Goal: Information Seeking & Learning: Learn about a topic

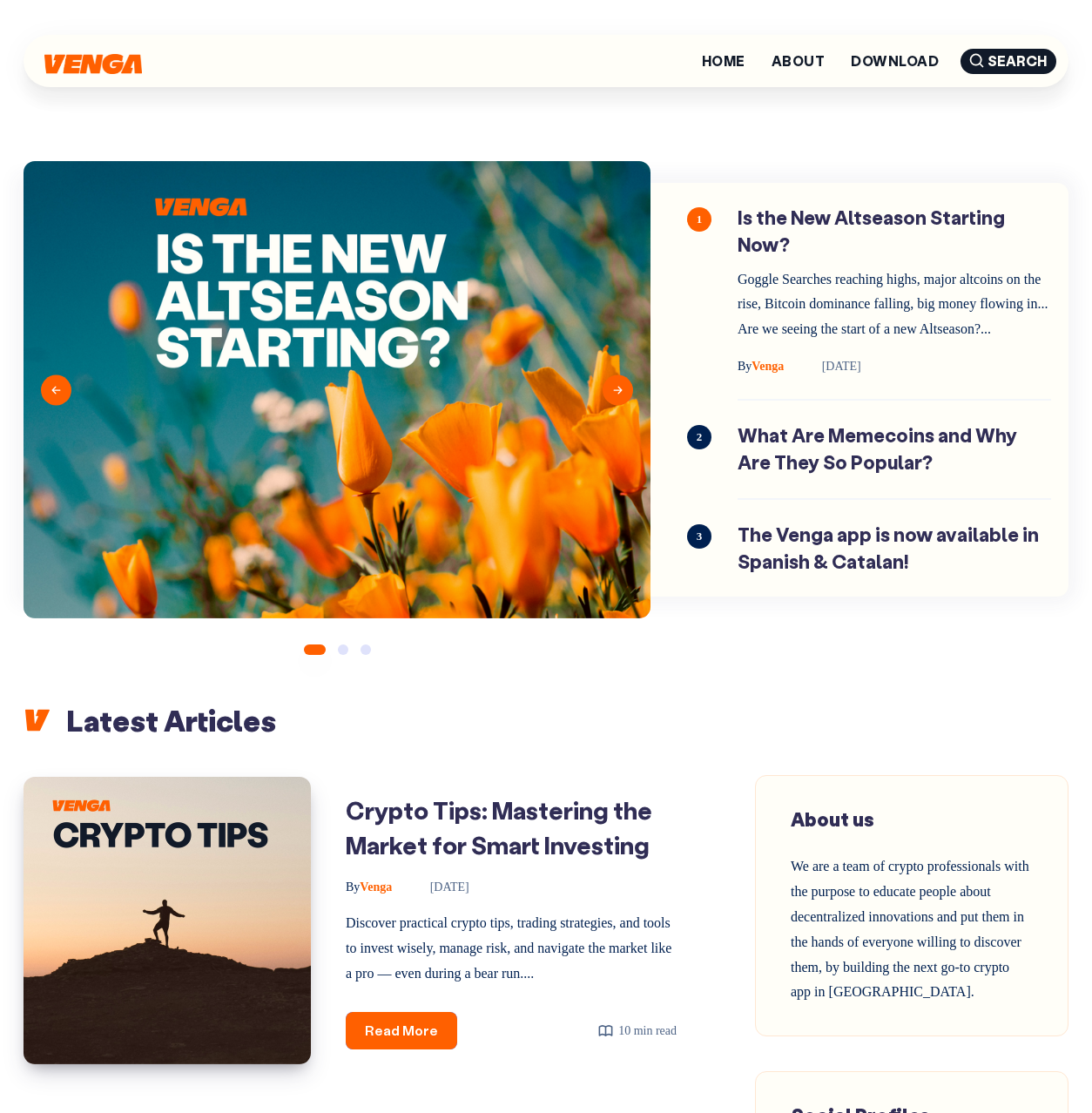
click at [543, 739] on h2 "Latest Articles" at bounding box center [546, 719] width 1045 height 38
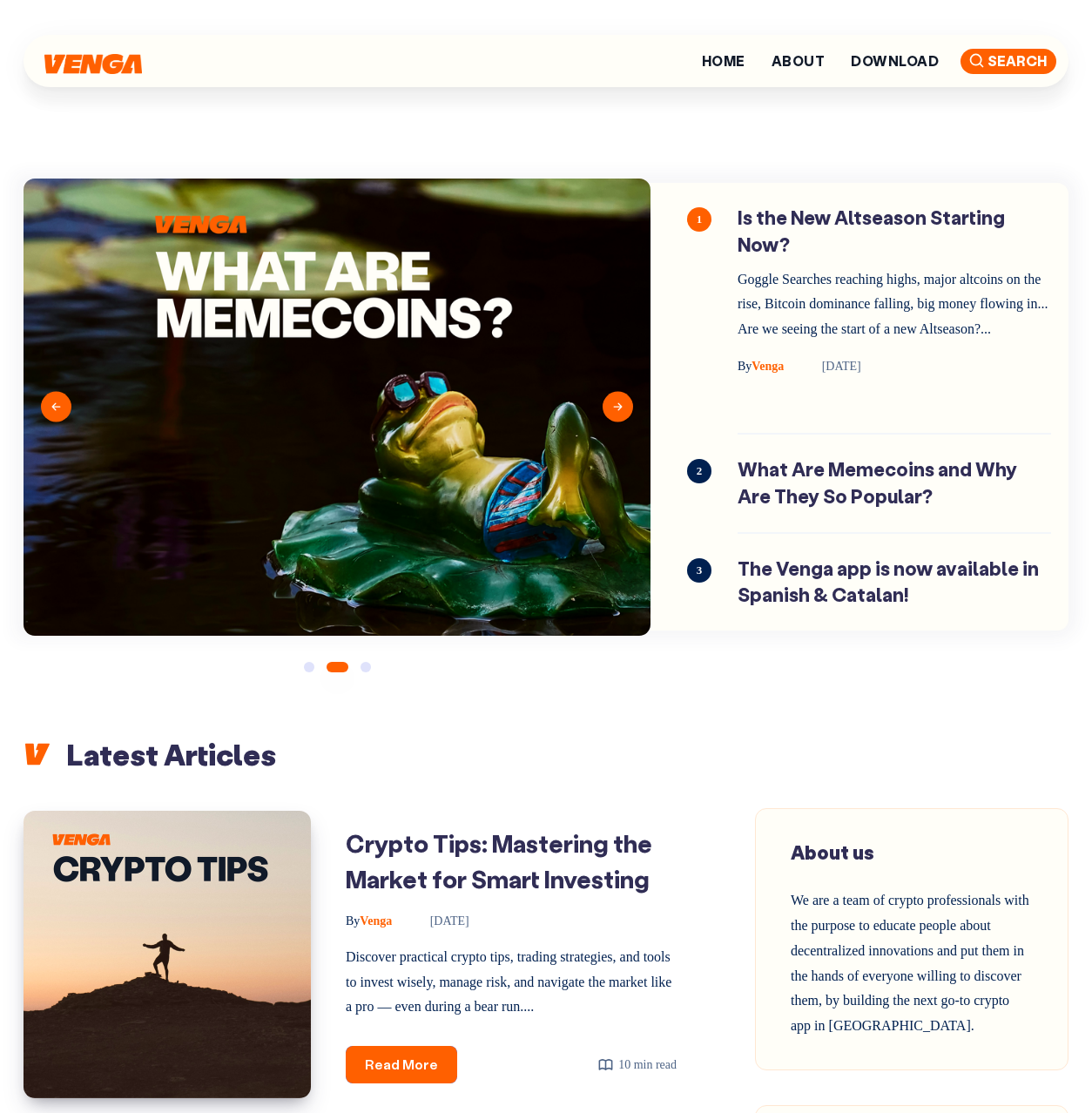
click at [984, 64] on icon at bounding box center [977, 60] width 19 height 19
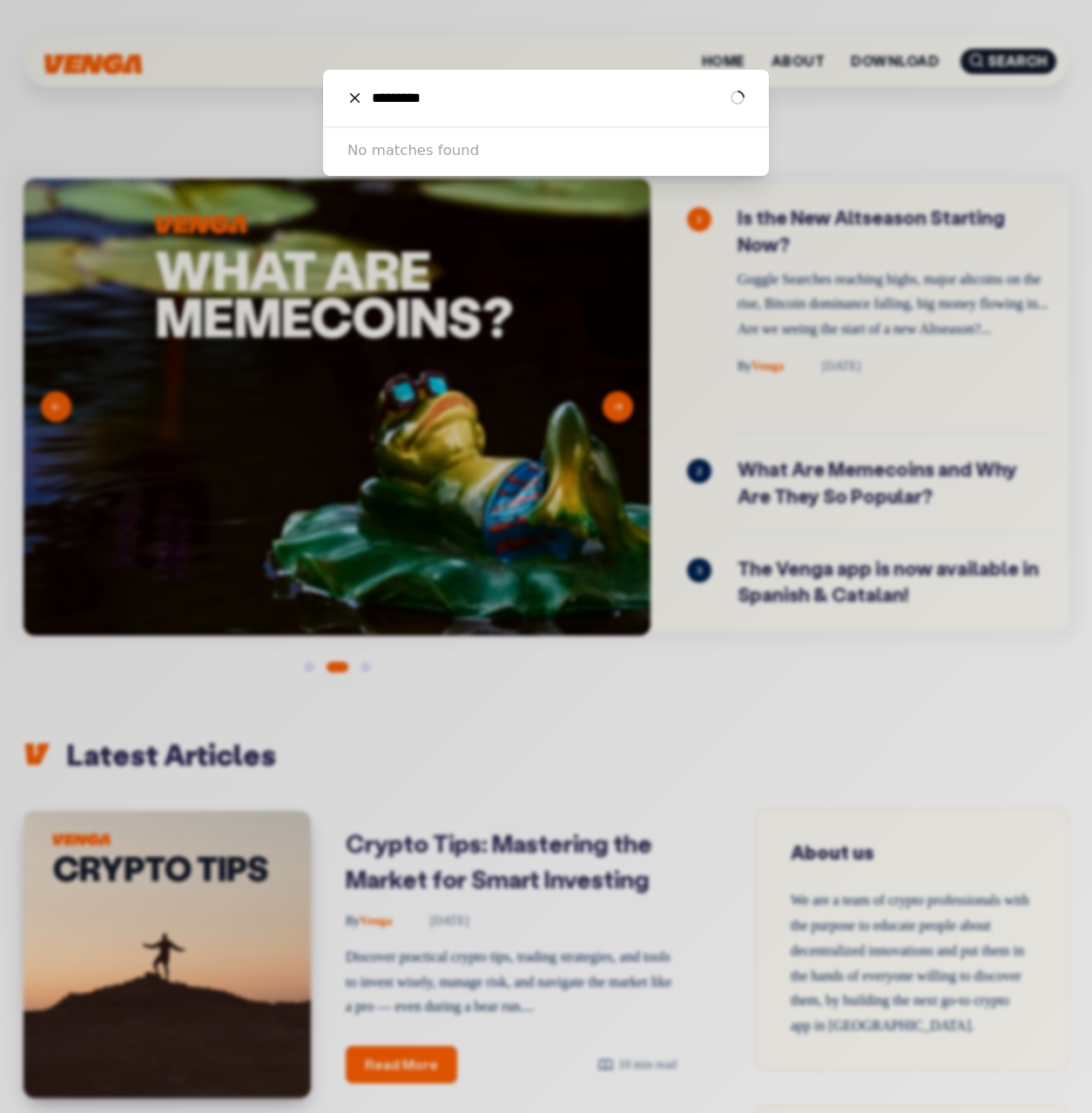
type input "**********"
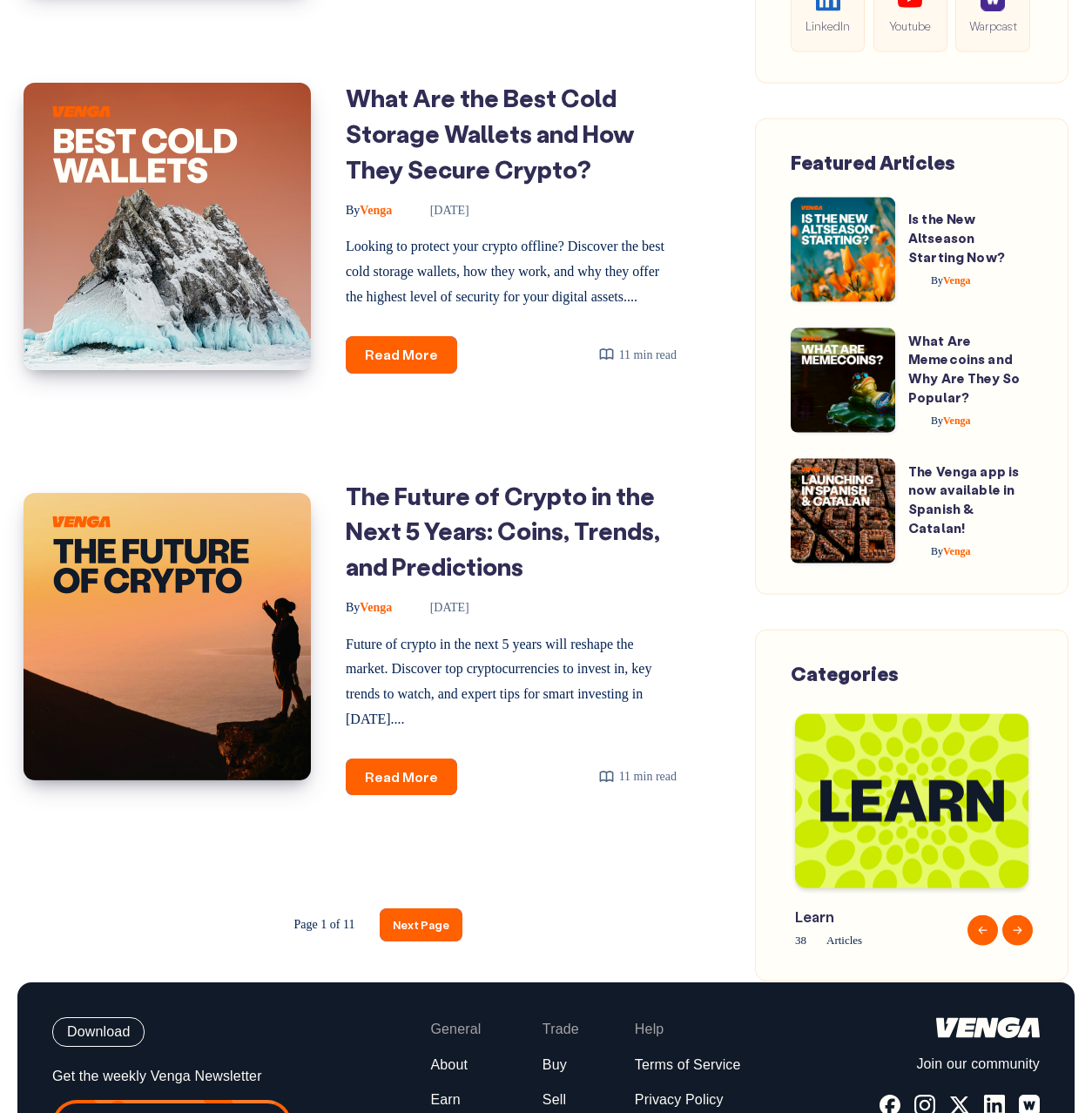
scroll to position [2583, 0]
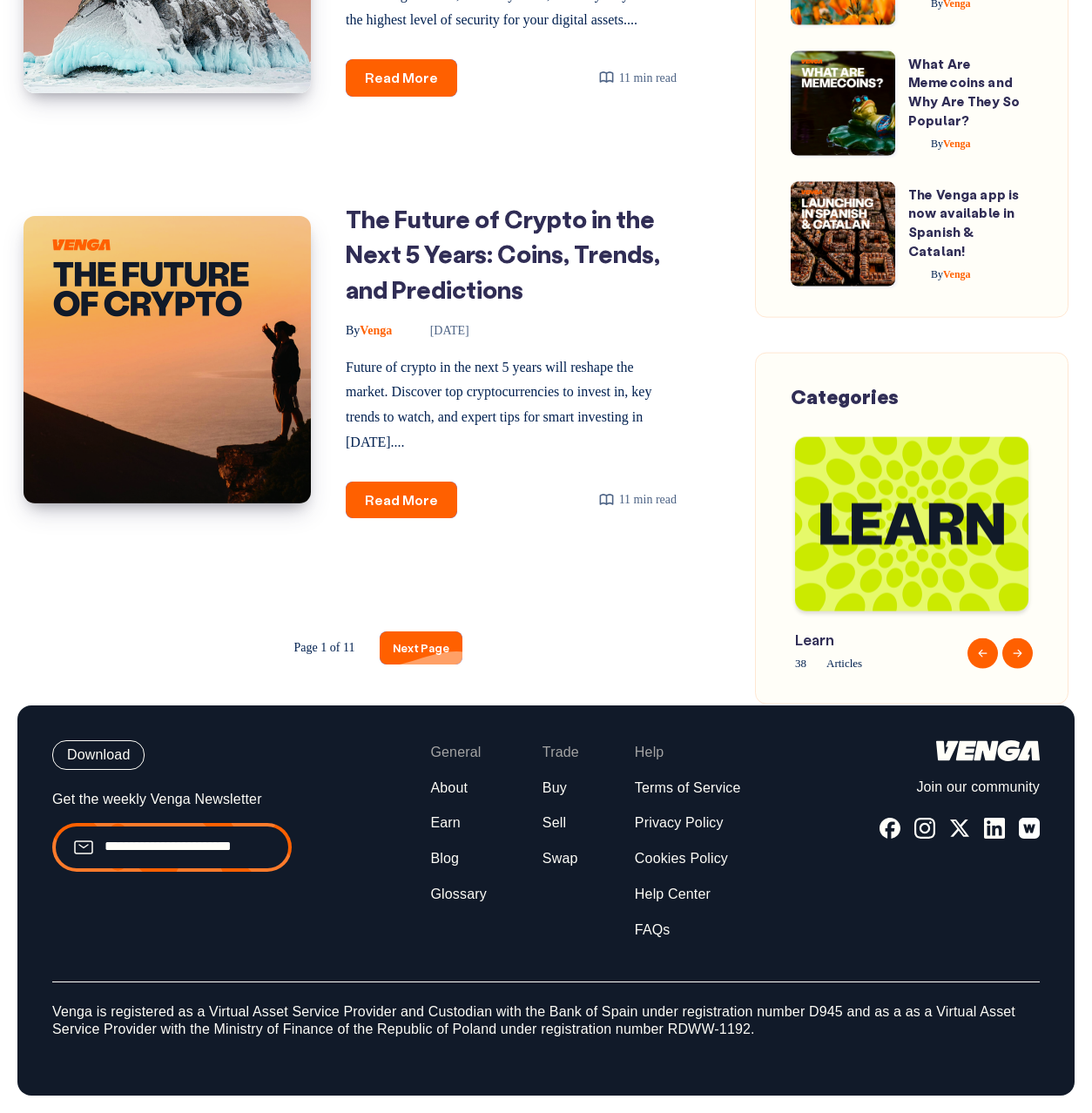
click at [442, 664] on link "Next Page" at bounding box center [421, 647] width 83 height 33
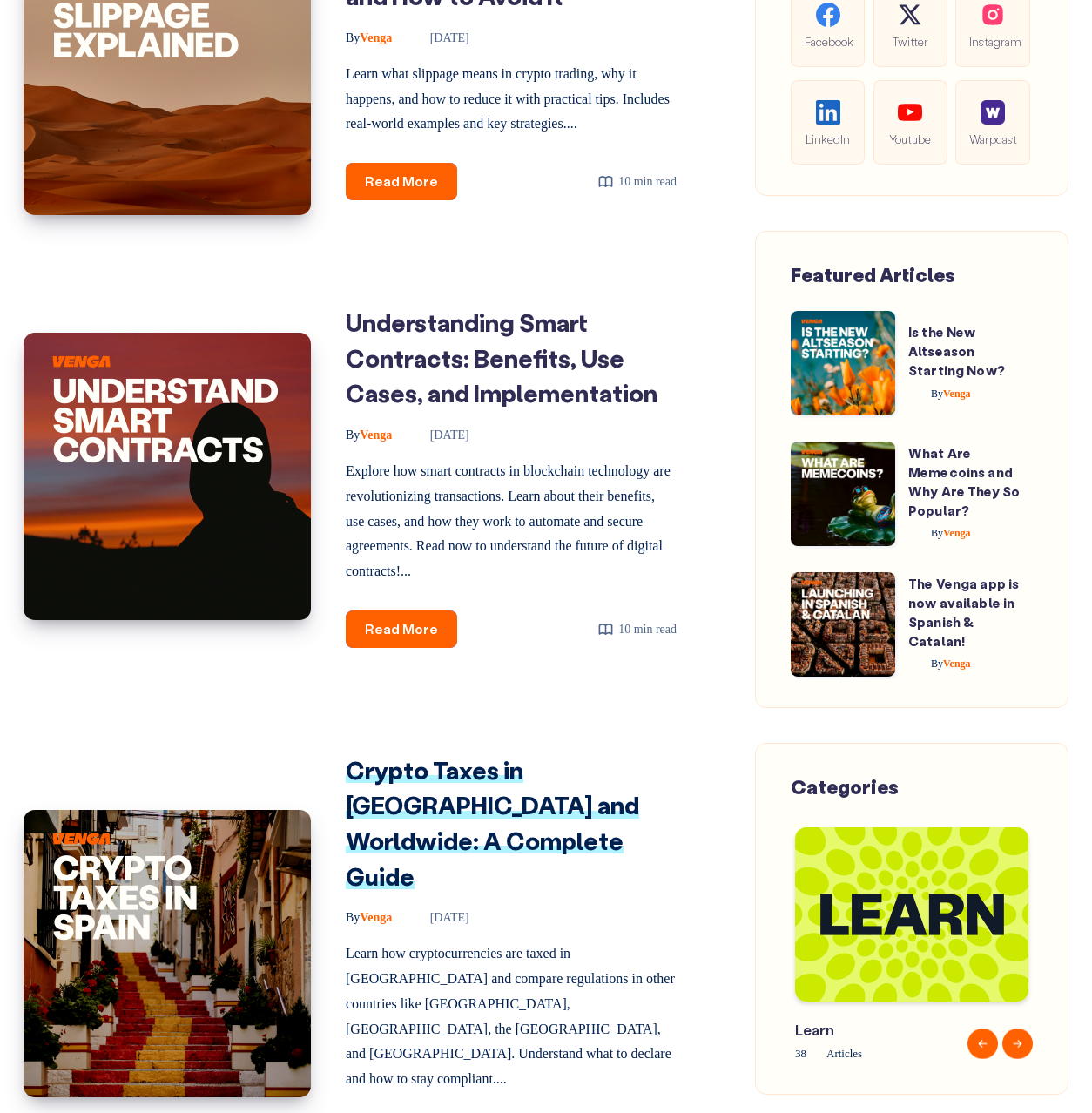
scroll to position [2255, 0]
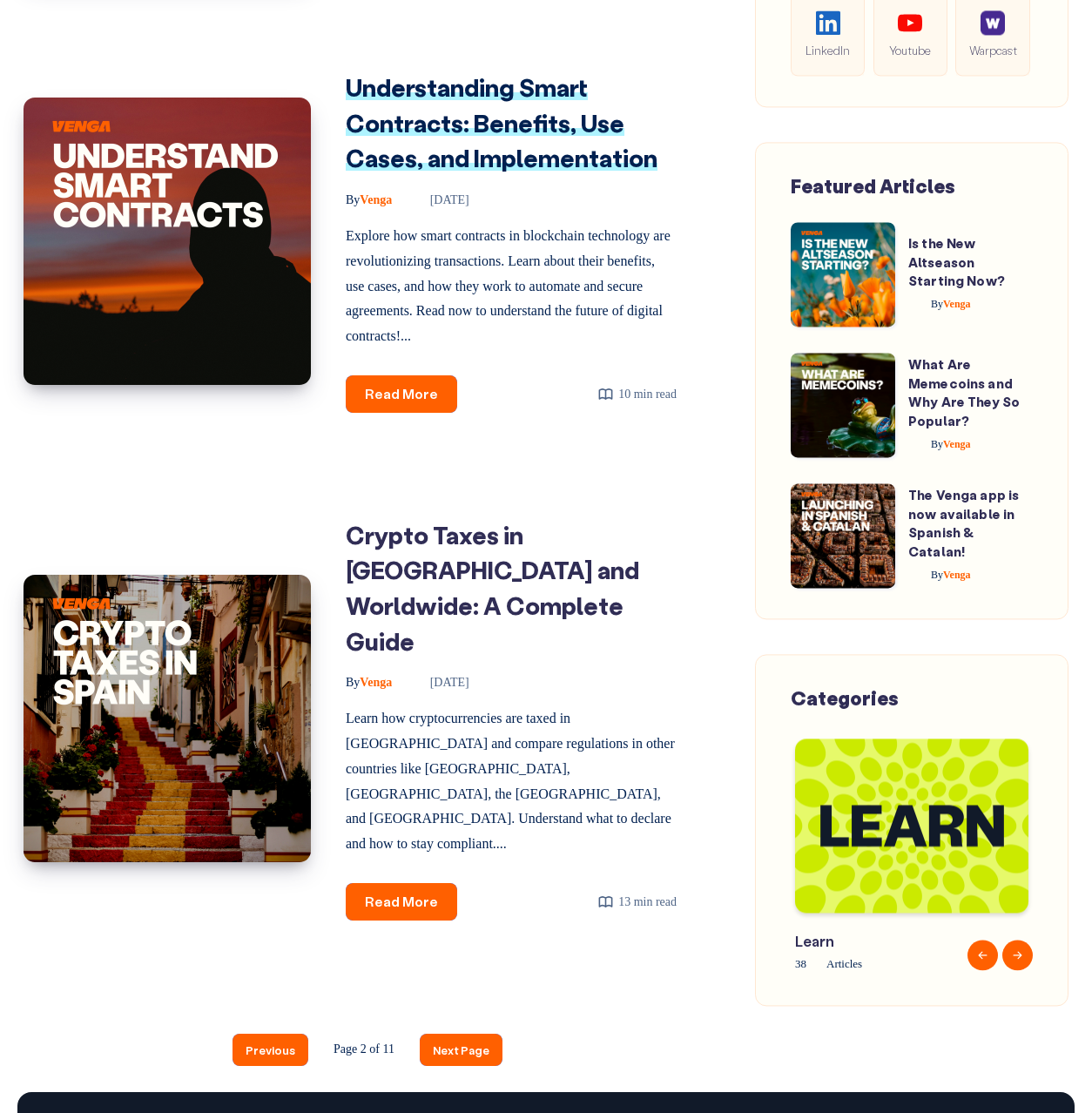
click at [501, 174] on link "Understanding Smart Contracts: Benefits, Use Cases, and Implementation" at bounding box center [501, 122] width 312 height 102
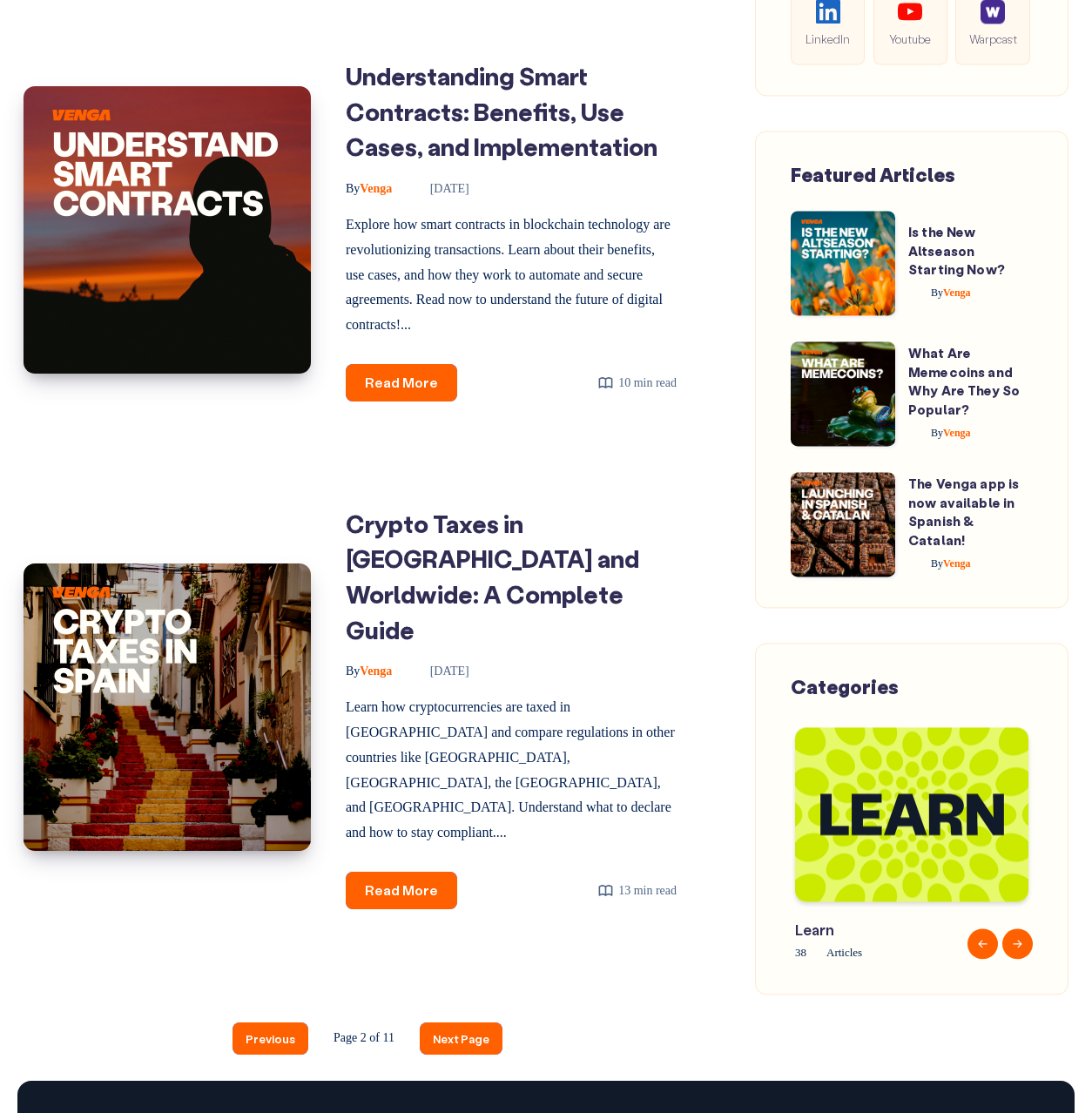
scroll to position [2583, 0]
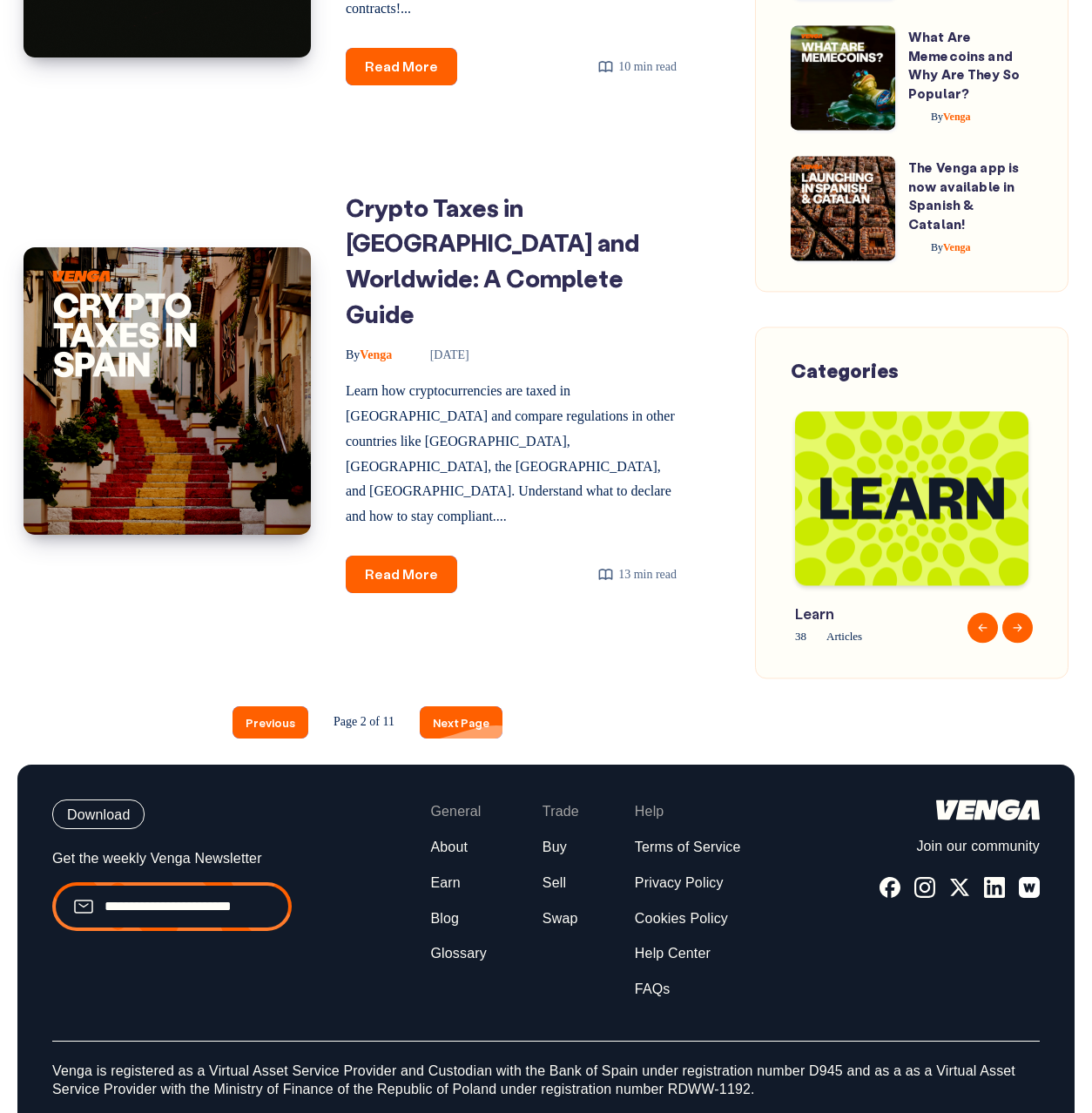
click at [461, 706] on link "Next Page" at bounding box center [461, 722] width 83 height 33
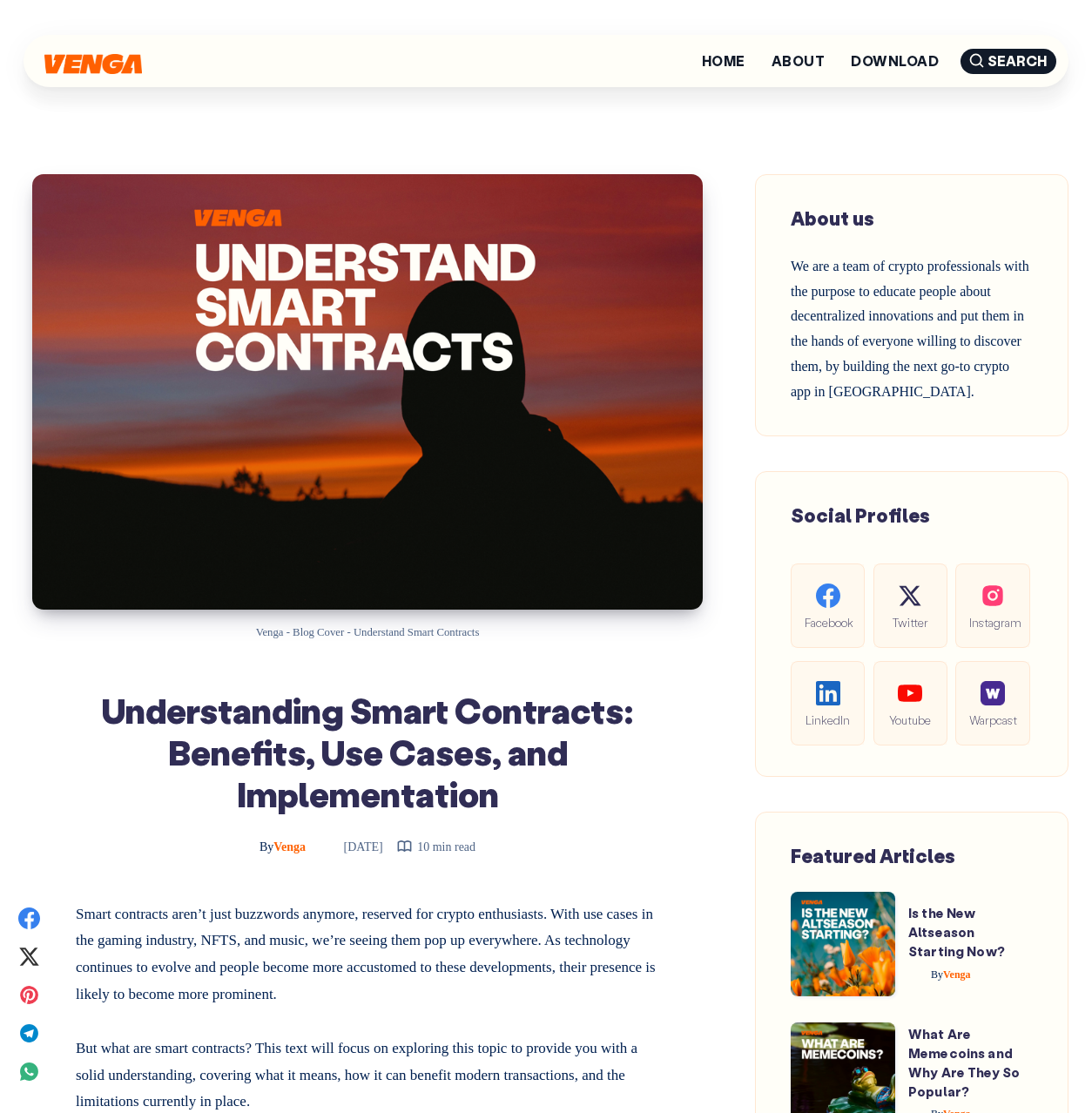
scroll to position [493, 0]
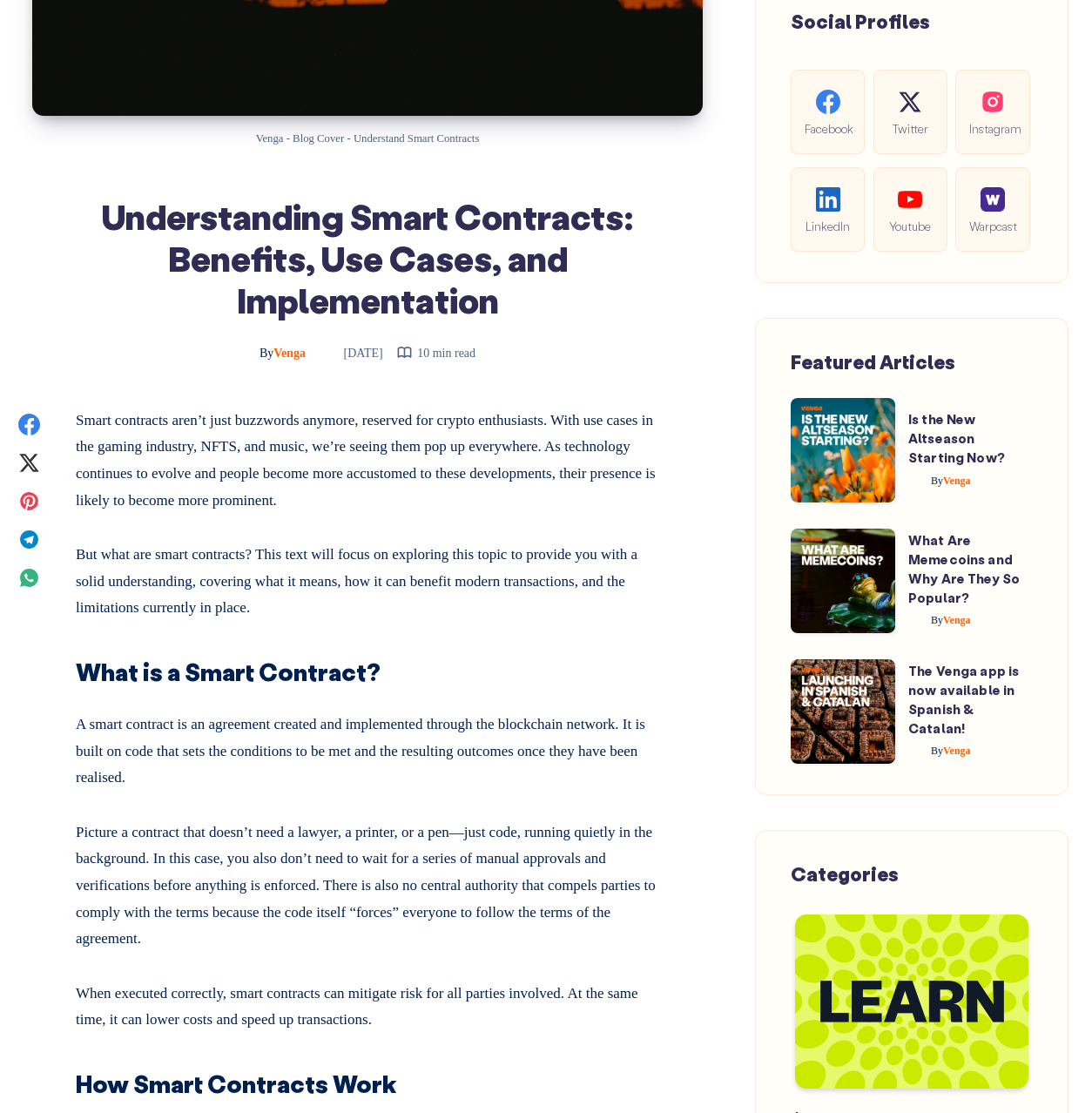
click at [472, 665] on h2 "What is a Smart Contract?" at bounding box center [368, 665] width 583 height 47
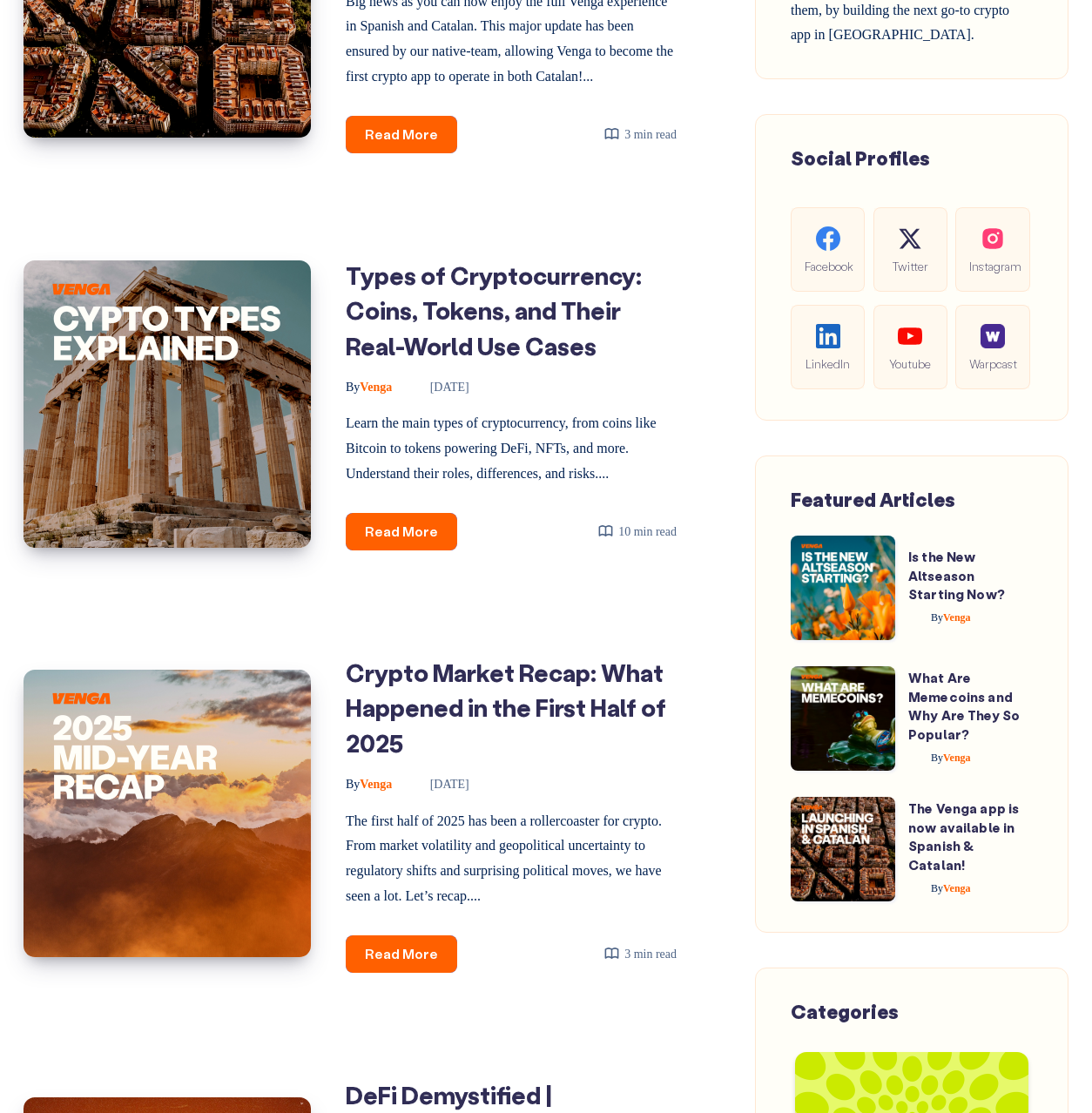
scroll to position [1057, 0]
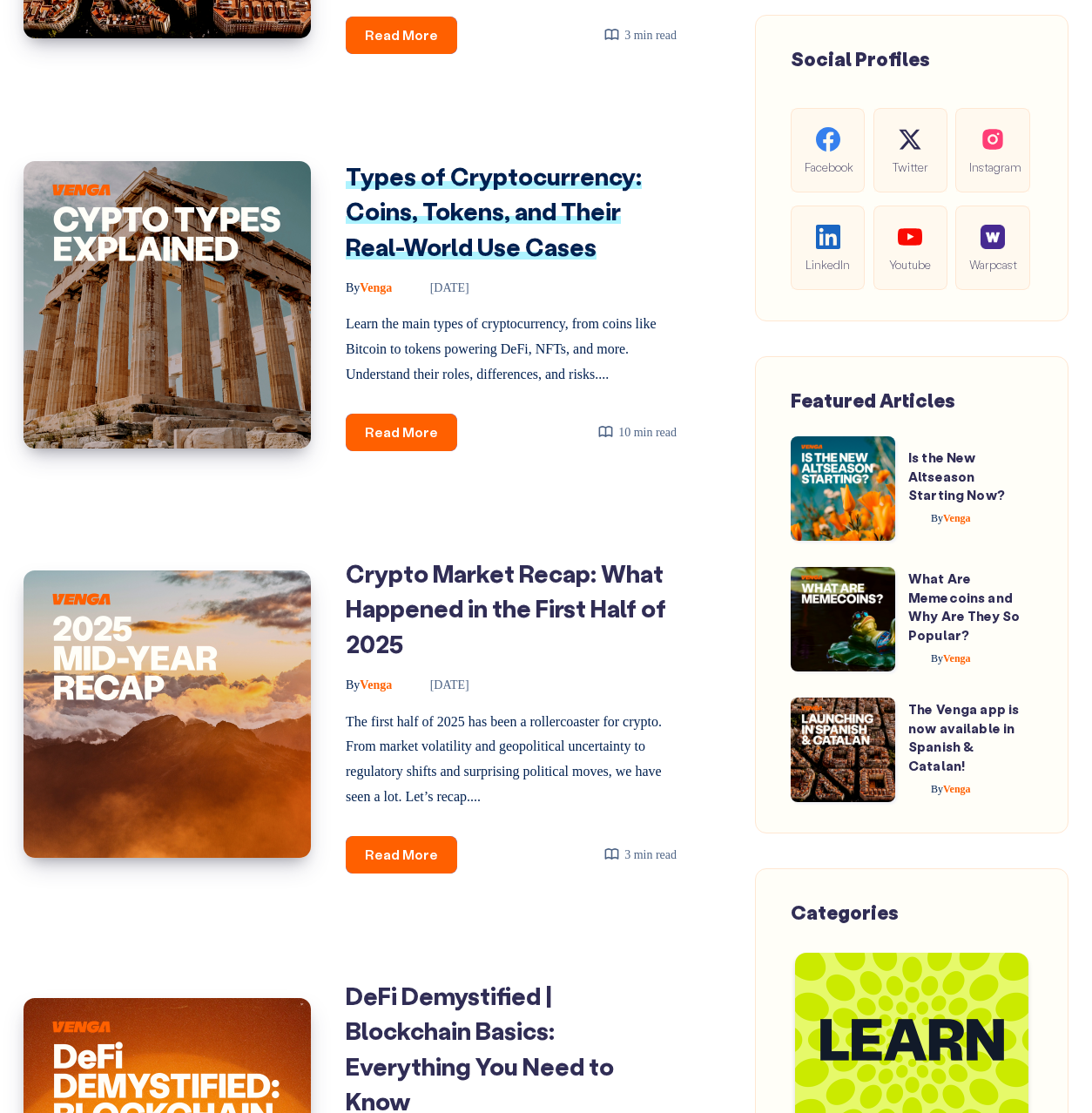
click at [527, 262] on link "Types of Cryptocurrency: Coins, Tokens, and Their Real-World Use Cases" at bounding box center [494, 211] width 296 height 102
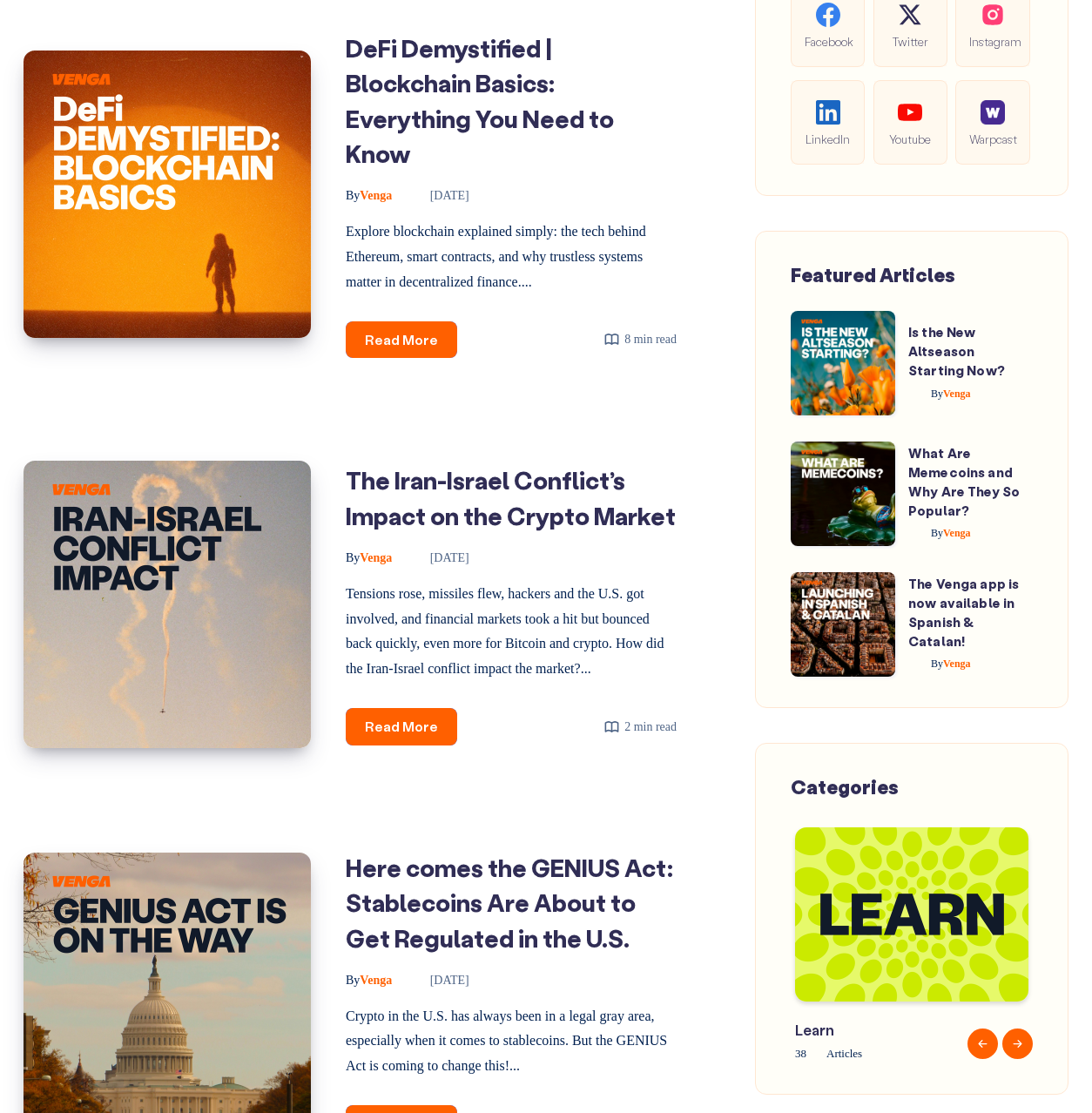
scroll to position [2363, 0]
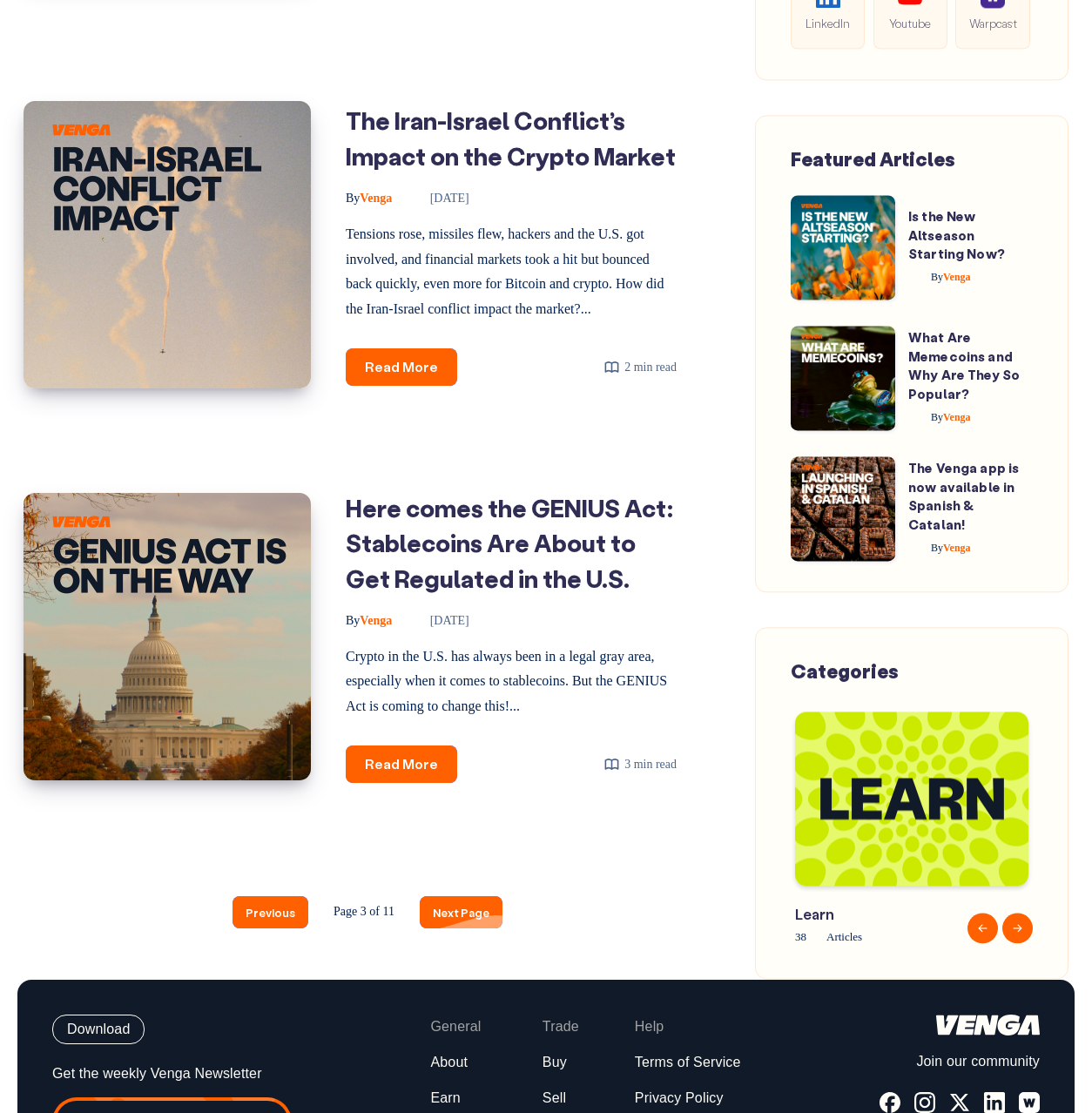
click at [472, 928] on link "Next Page" at bounding box center [461, 912] width 83 height 33
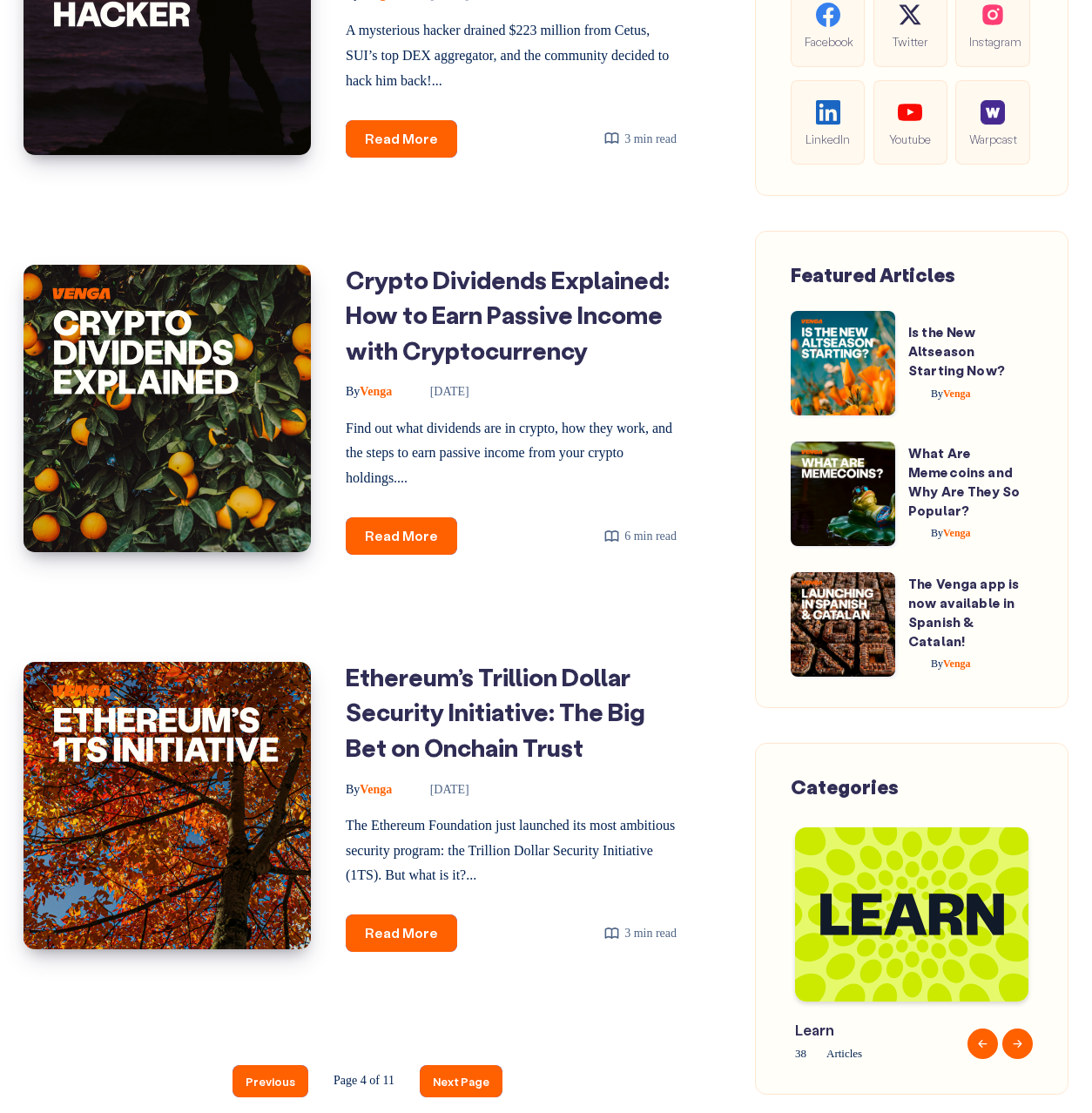
scroll to position [2282, 0]
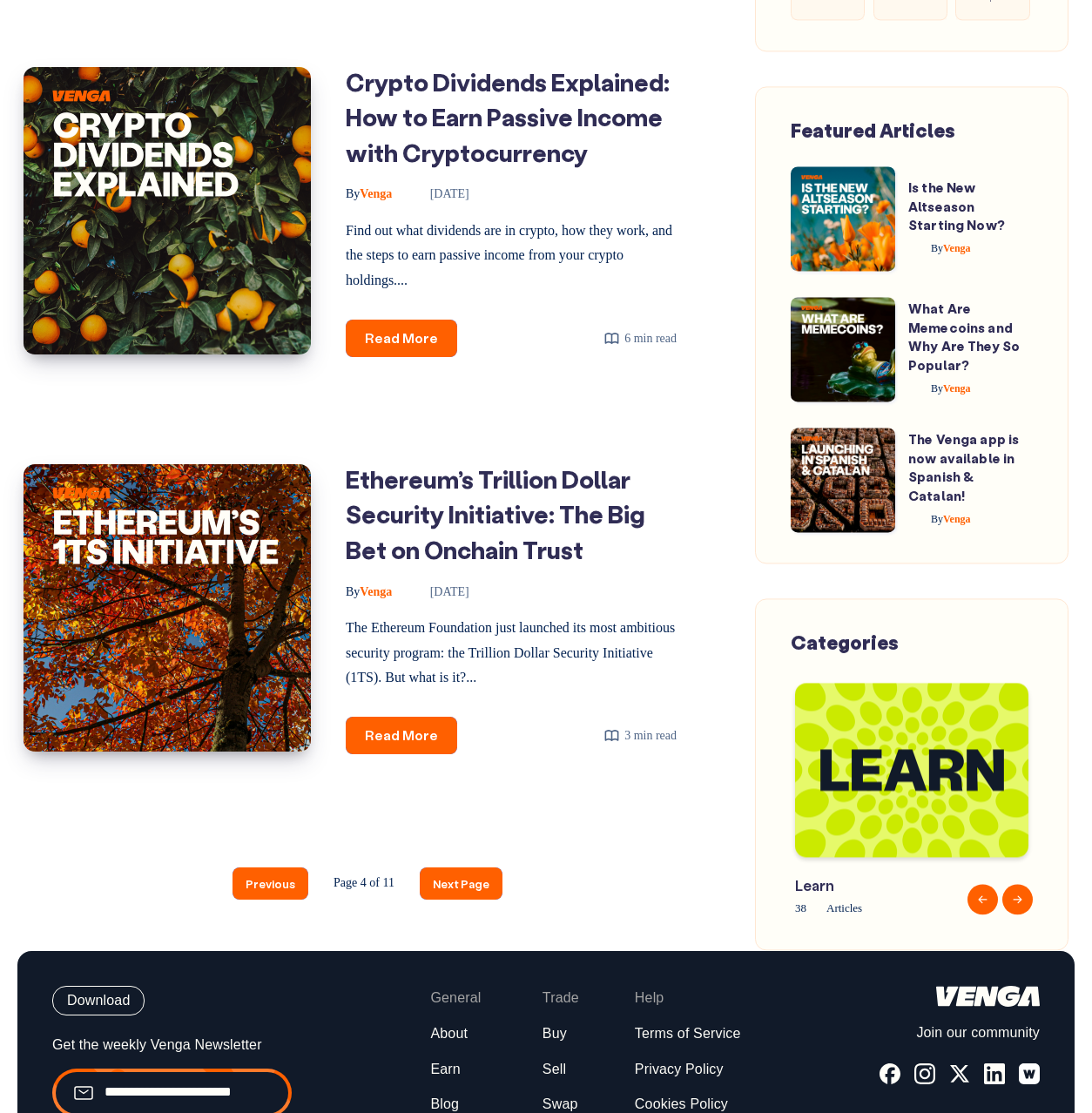
click at [464, 925] on nav "Previous Page 4 of 11 Next Page" at bounding box center [368, 883] width 688 height 85
click at [466, 900] on link "Next Page" at bounding box center [461, 883] width 83 height 33
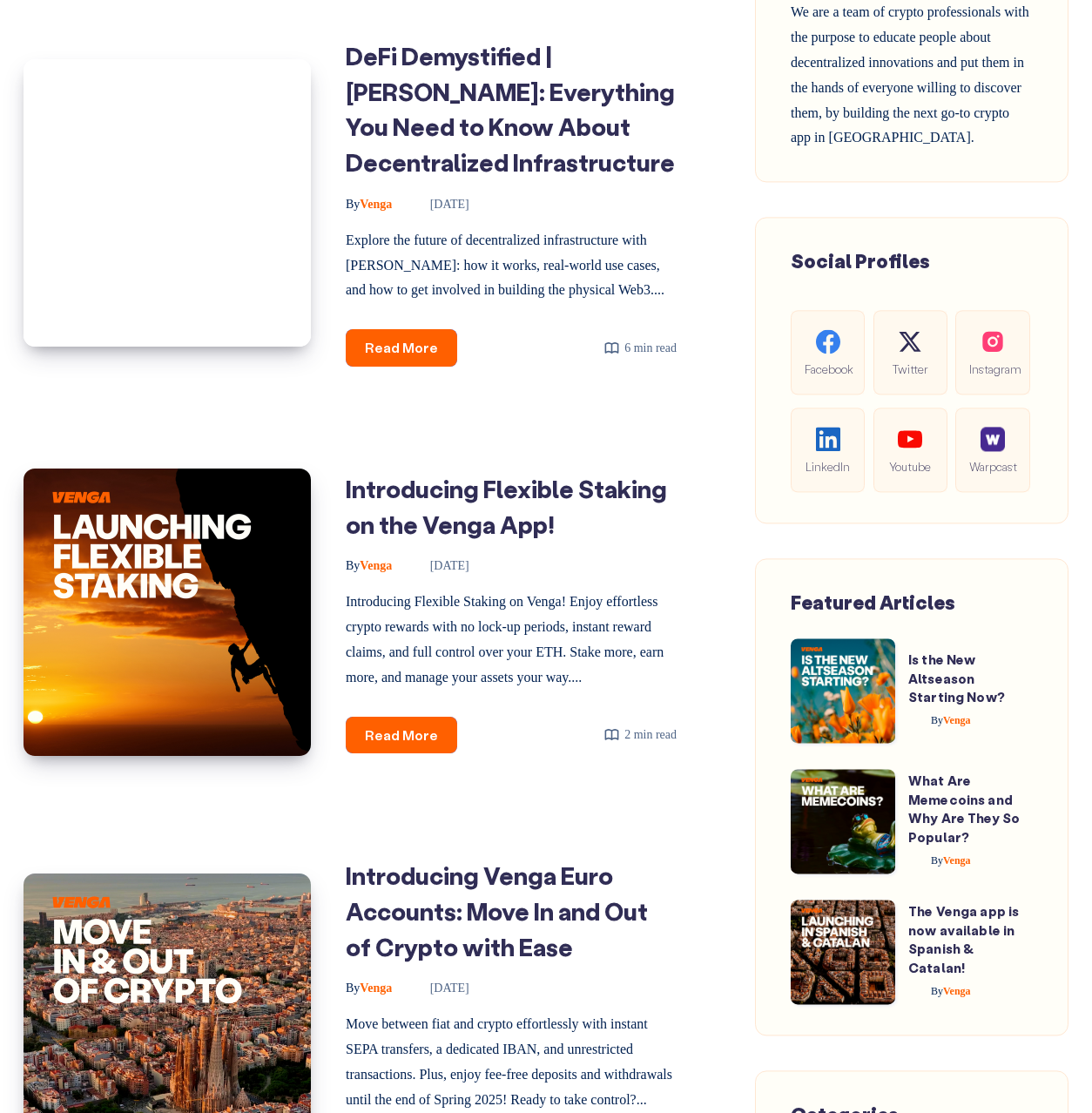
scroll to position [2447, 0]
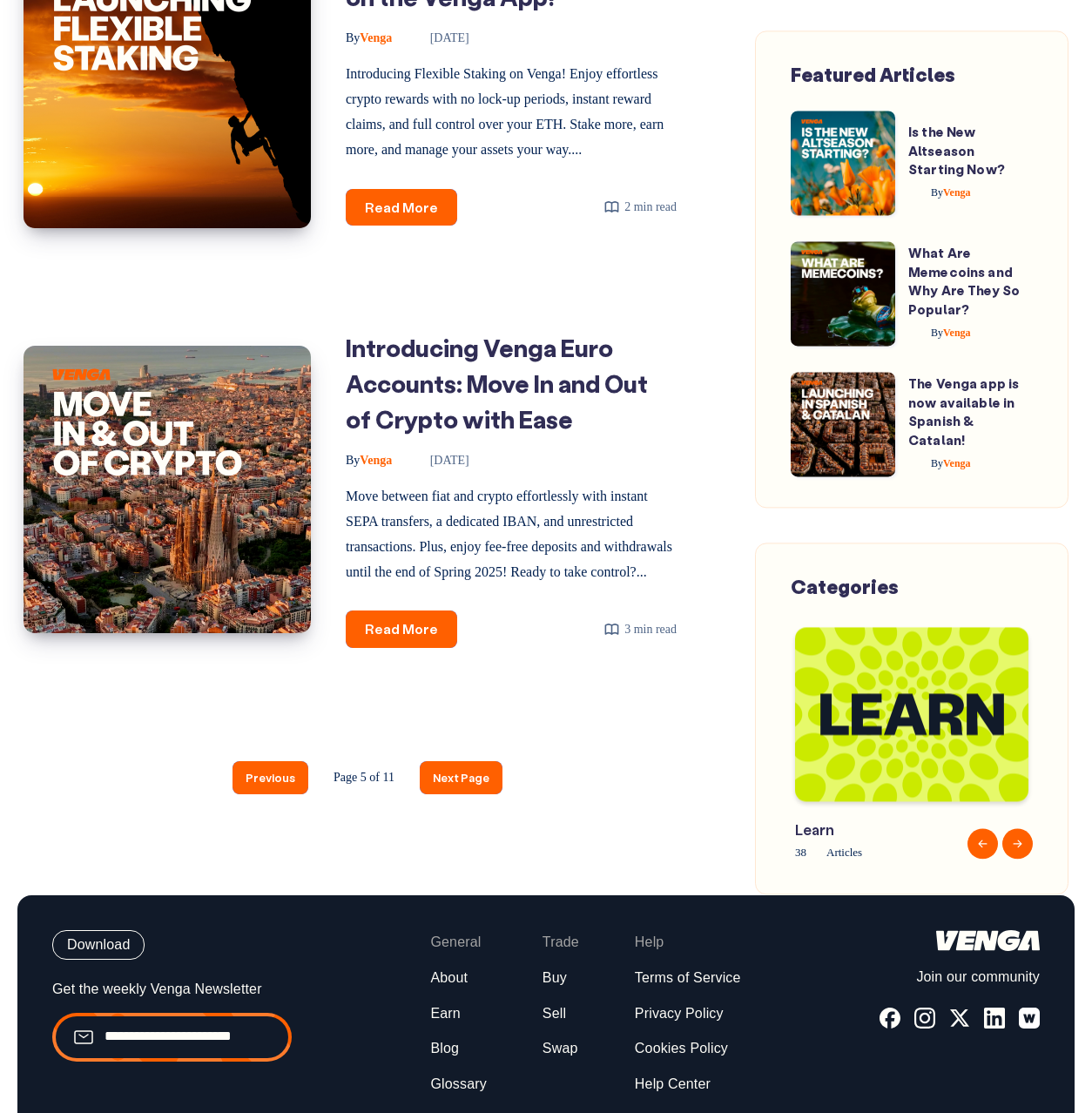
click at [465, 820] on nav "Previous Page 5 of 11 Next Page" at bounding box center [368, 777] width 688 height 85
click at [470, 793] on link "Next Page" at bounding box center [461, 777] width 83 height 33
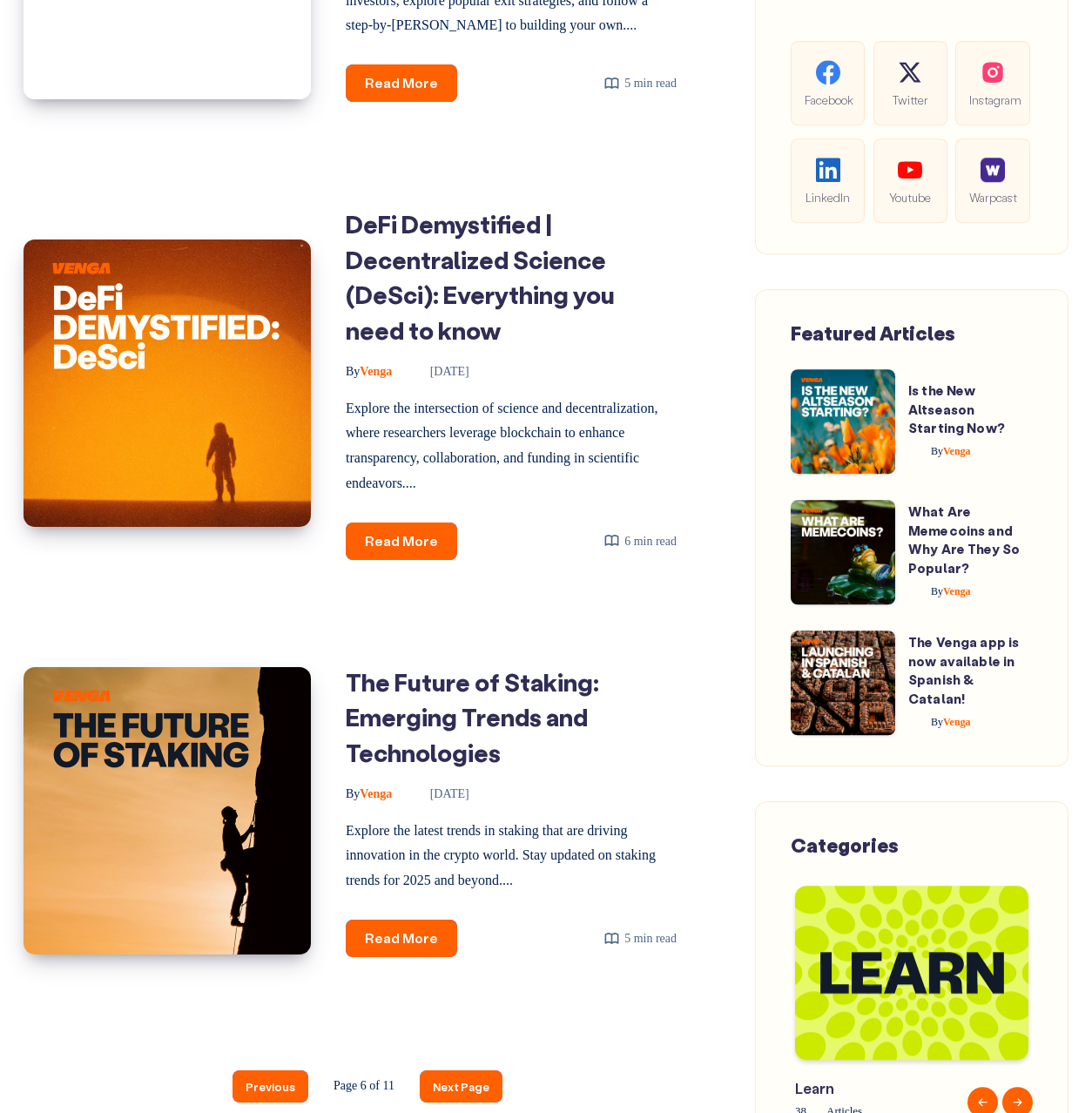
scroll to position [2483, 0]
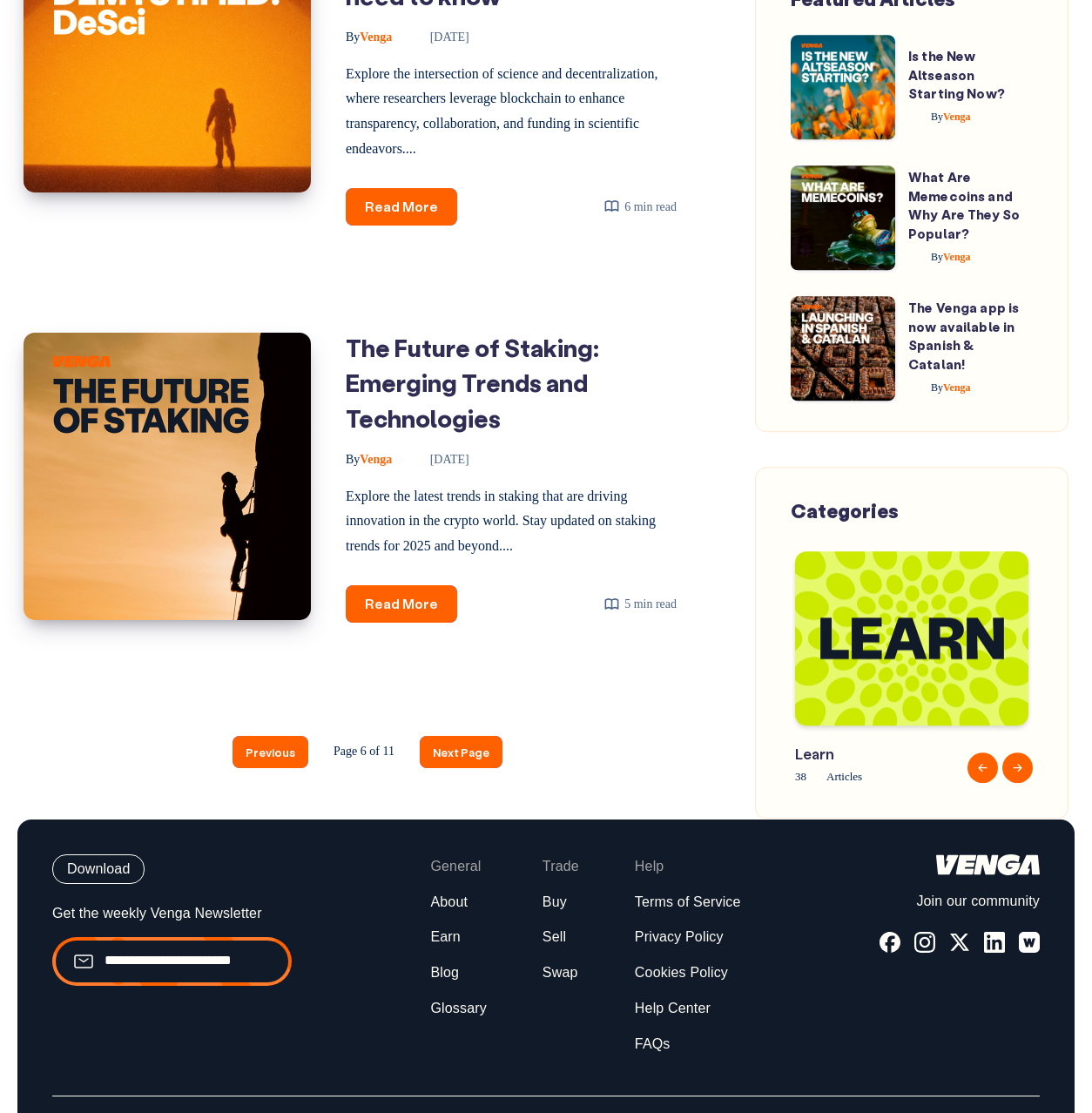
click at [476, 794] on nav "Previous Page 6 of 11 Next Page" at bounding box center [368, 752] width 688 height 85
click at [477, 768] on link "Next Page" at bounding box center [461, 752] width 83 height 33
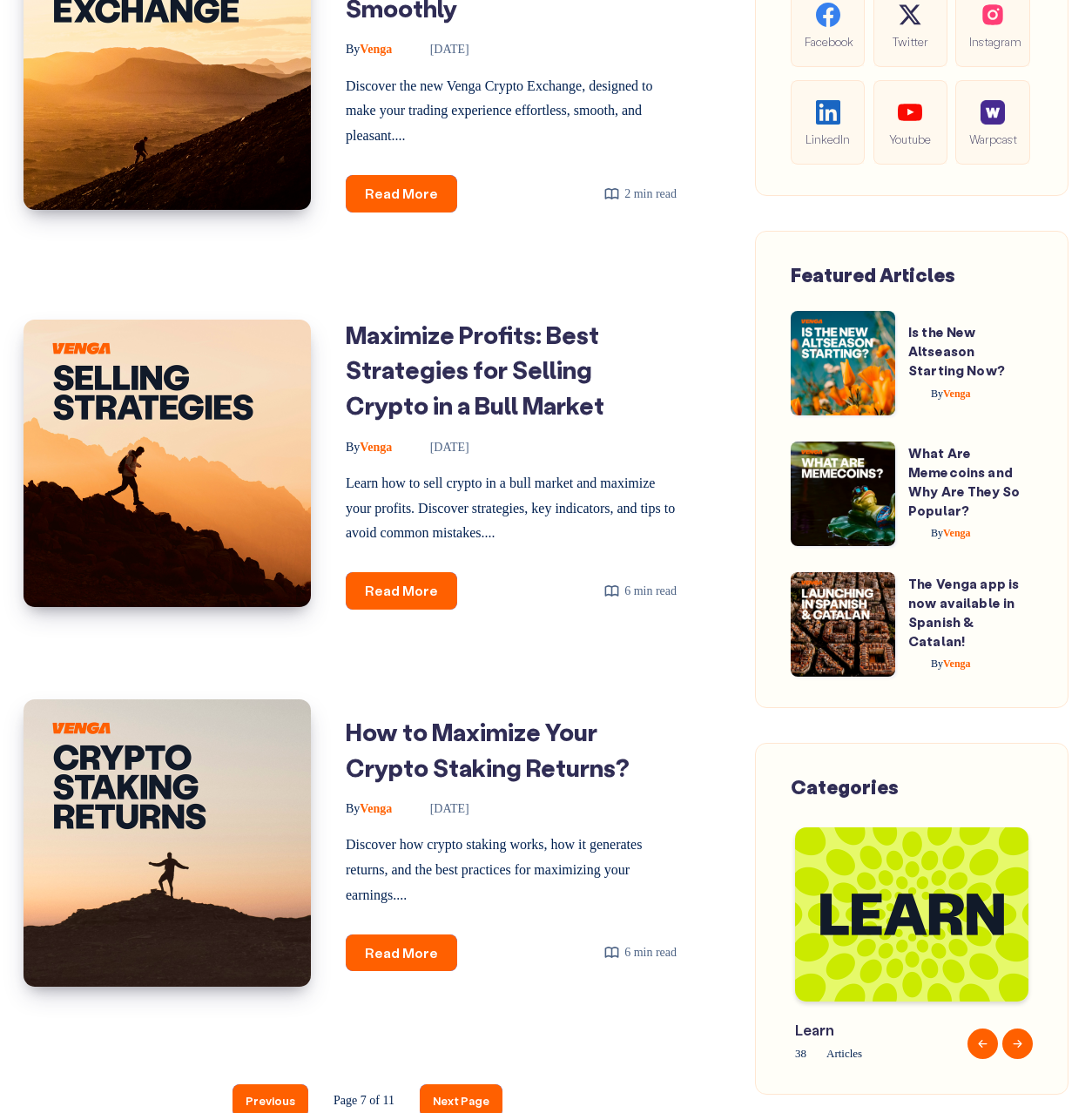
scroll to position [2446, 0]
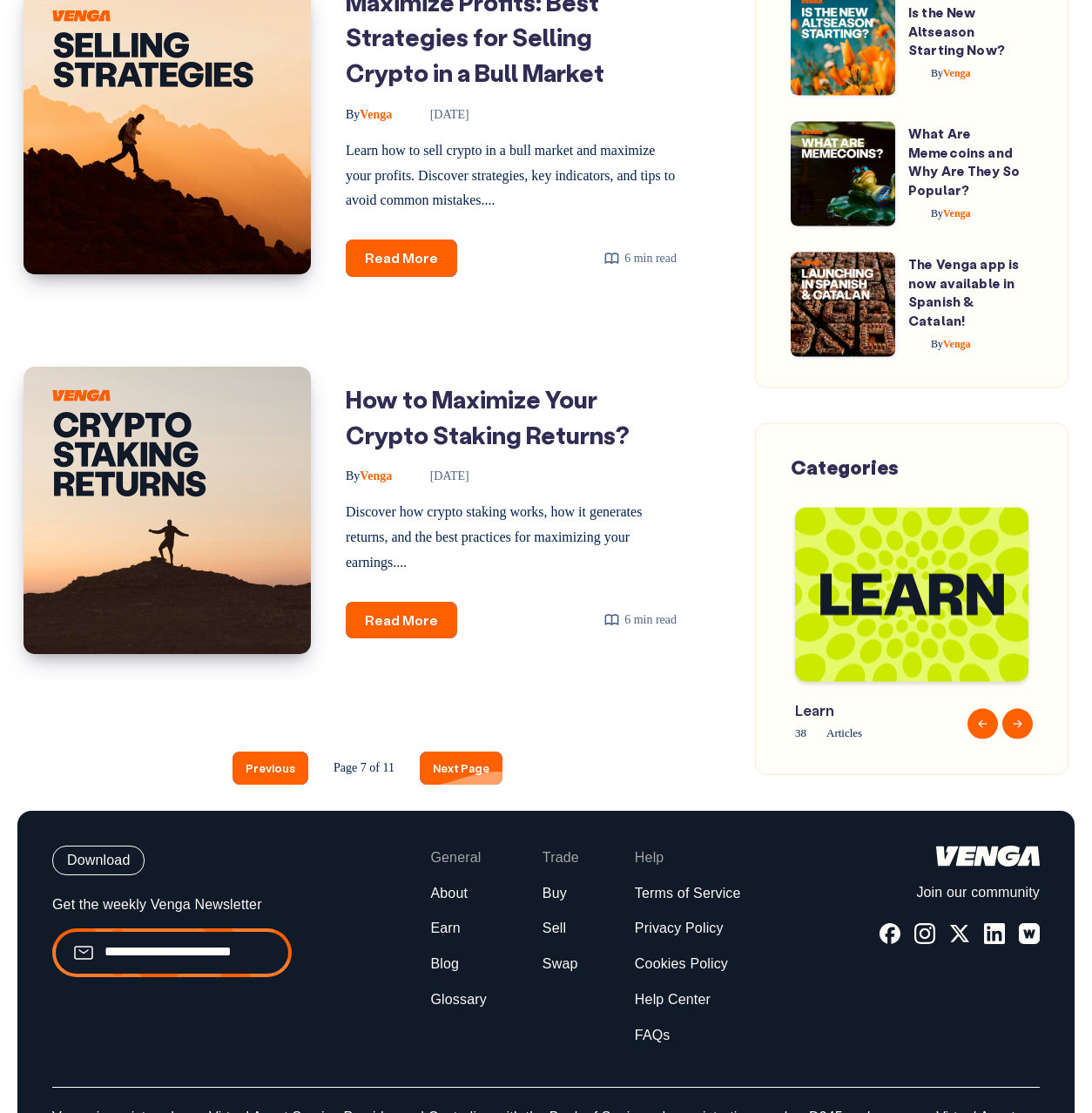
click at [489, 766] on link "Next Page" at bounding box center [461, 768] width 83 height 33
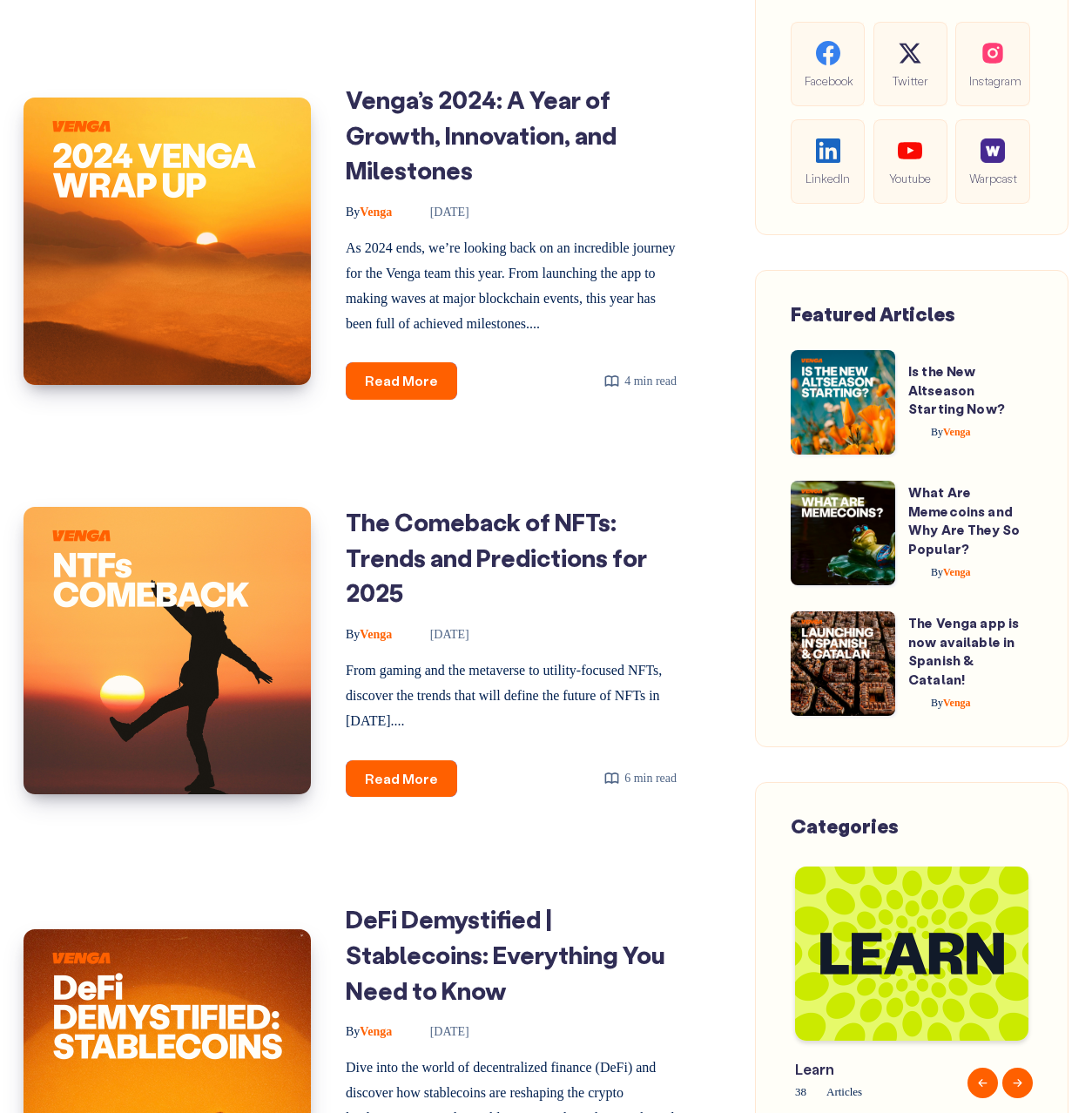
scroll to position [1573, 0]
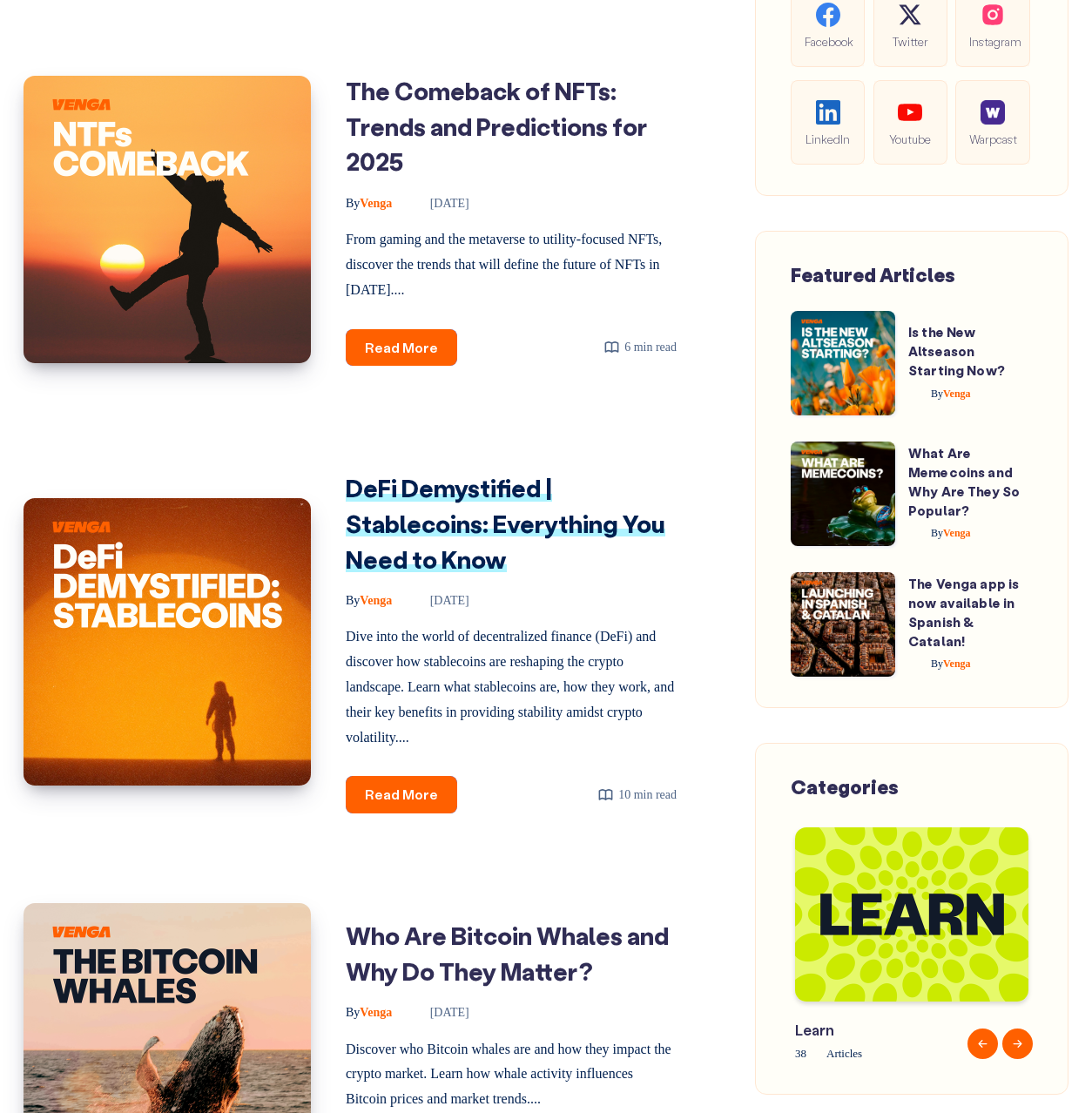
drag, startPoint x: 492, startPoint y: 588, endPoint x: 497, endPoint y: 573, distance: 15.8
click at [492, 574] on link "DeFi Demystified | Stablecoins: Everything You Need to Know" at bounding box center [505, 523] width 320 height 102
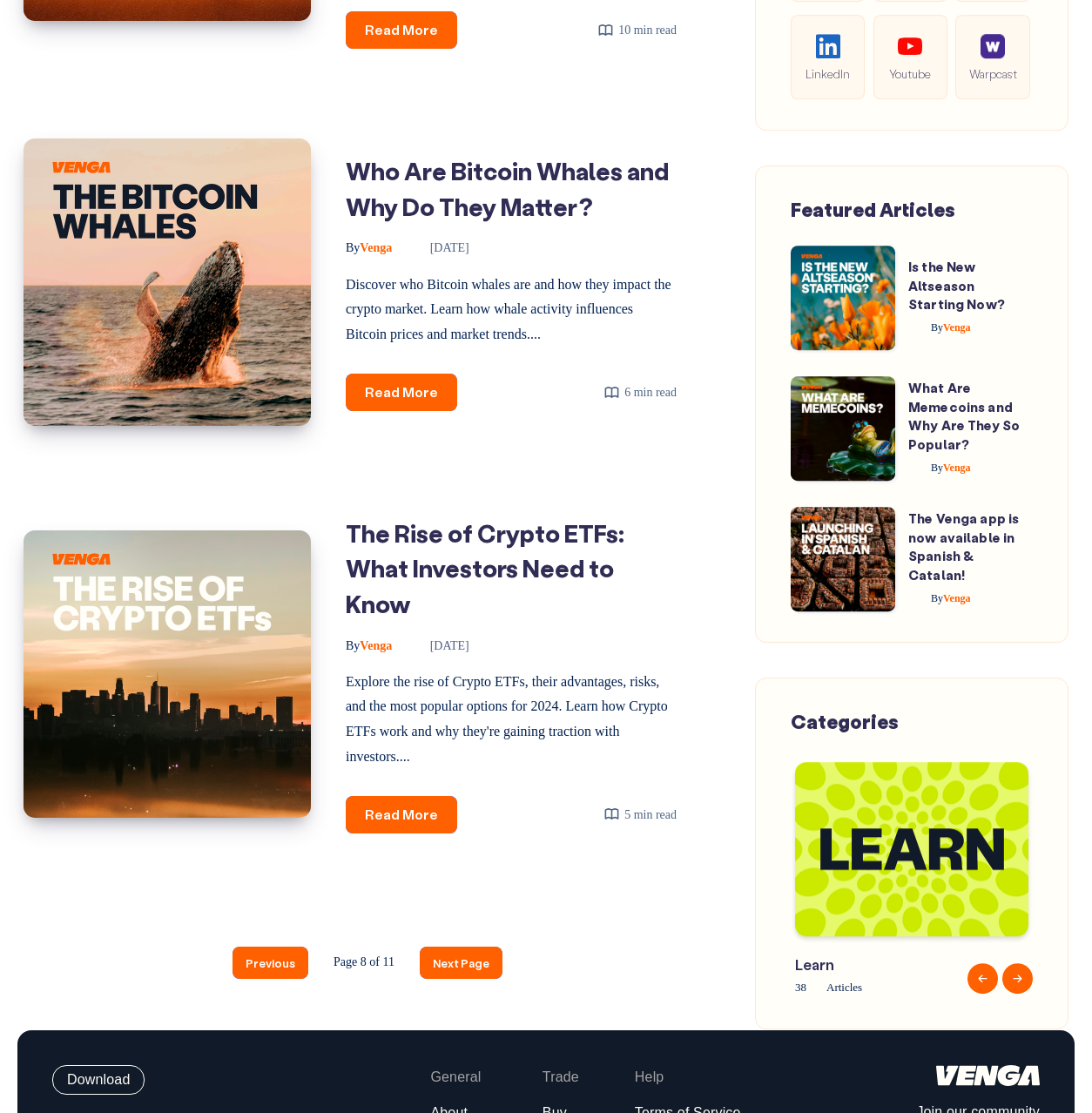
scroll to position [2413, 0]
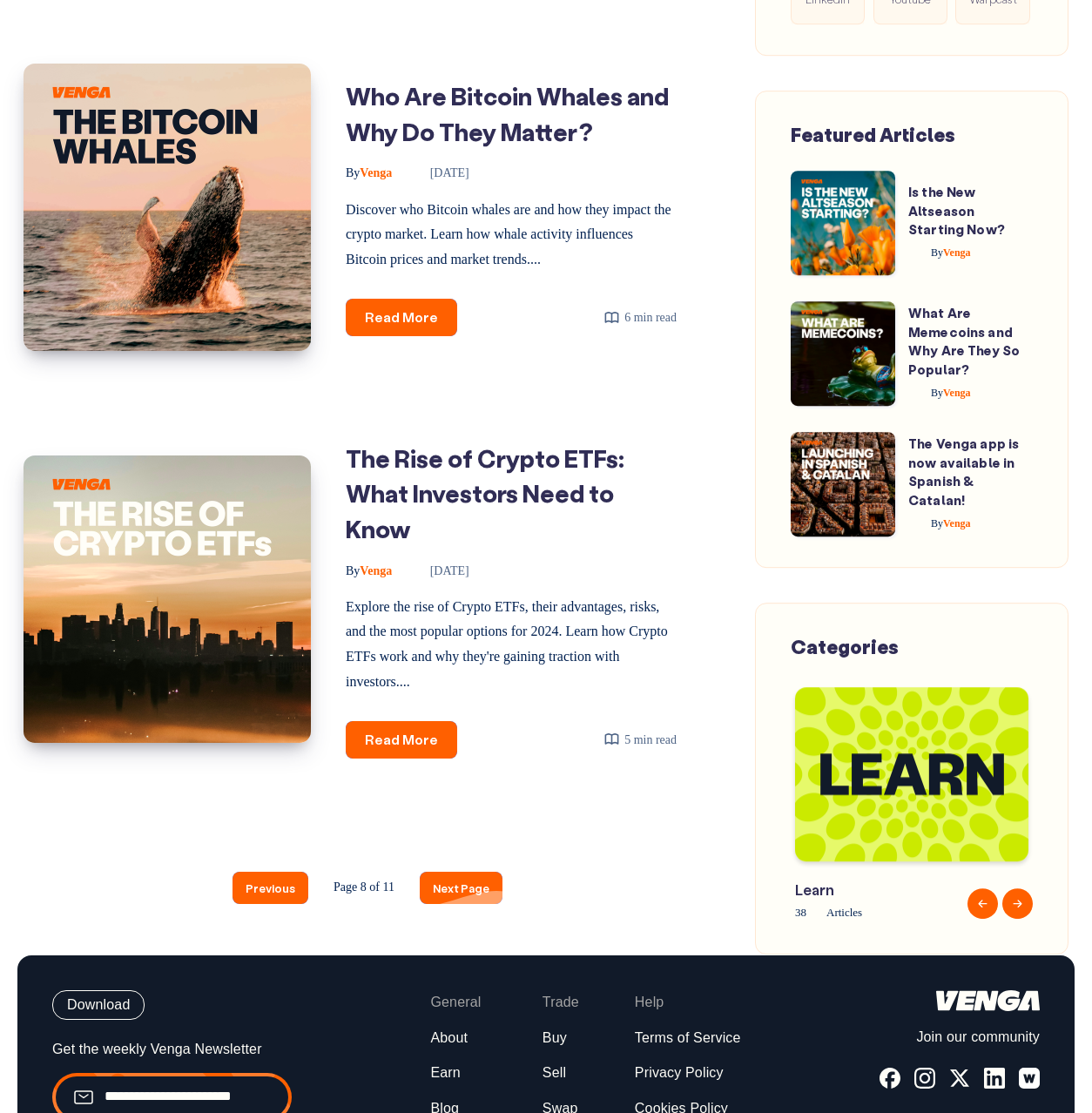
click at [454, 904] on link "Next Page" at bounding box center [461, 887] width 83 height 33
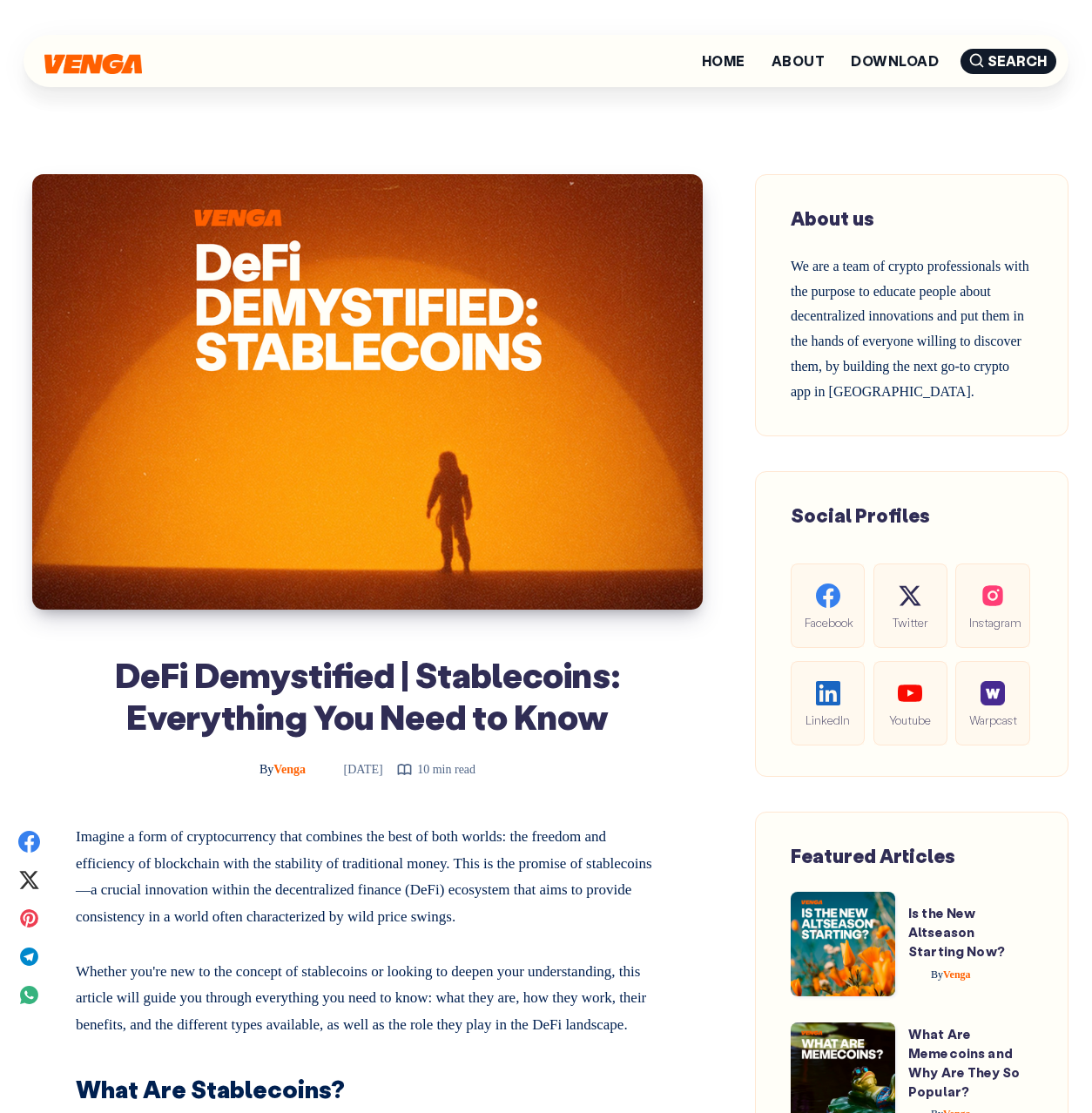
scroll to position [11, 0]
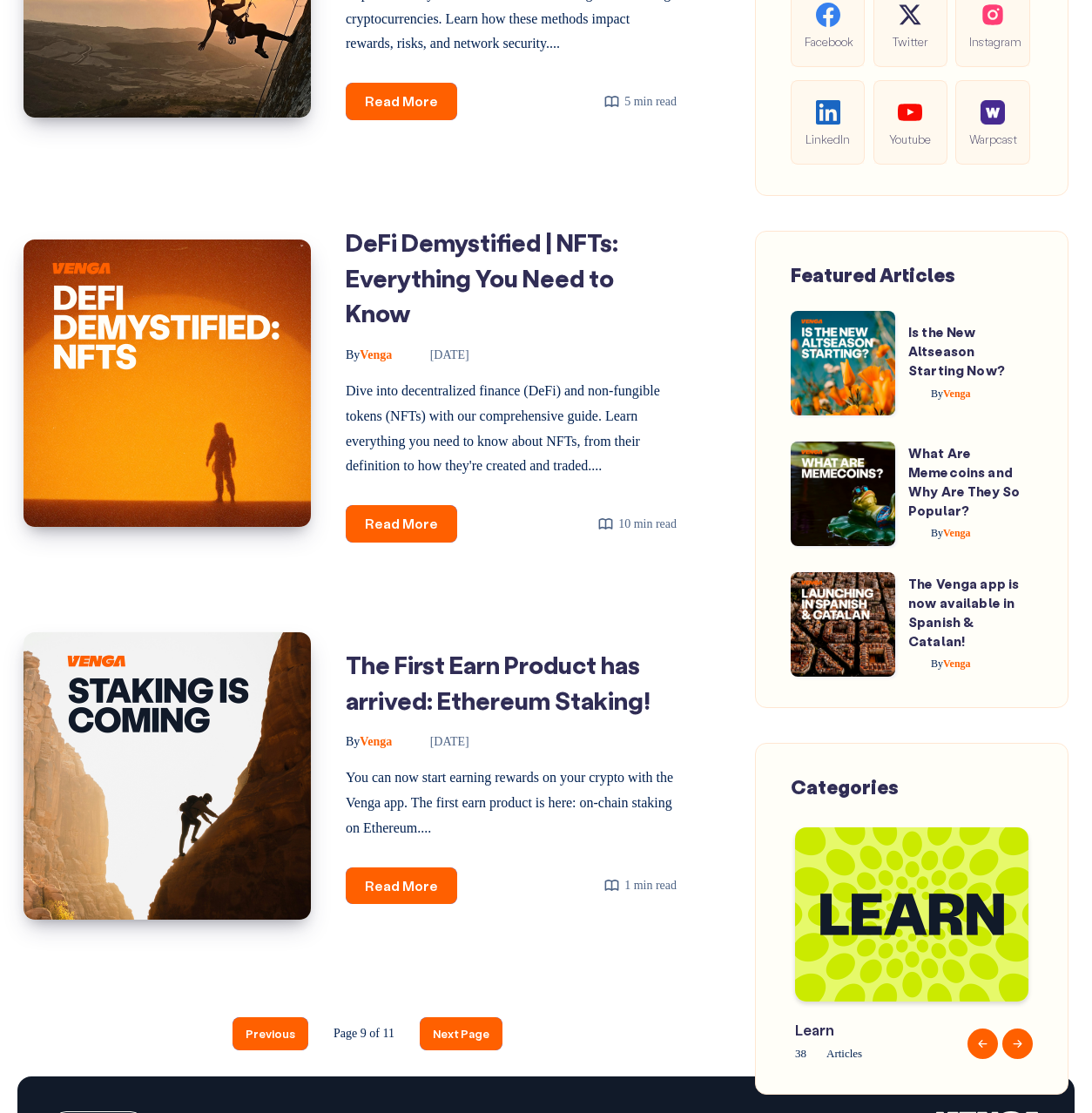
scroll to position [2599, 0]
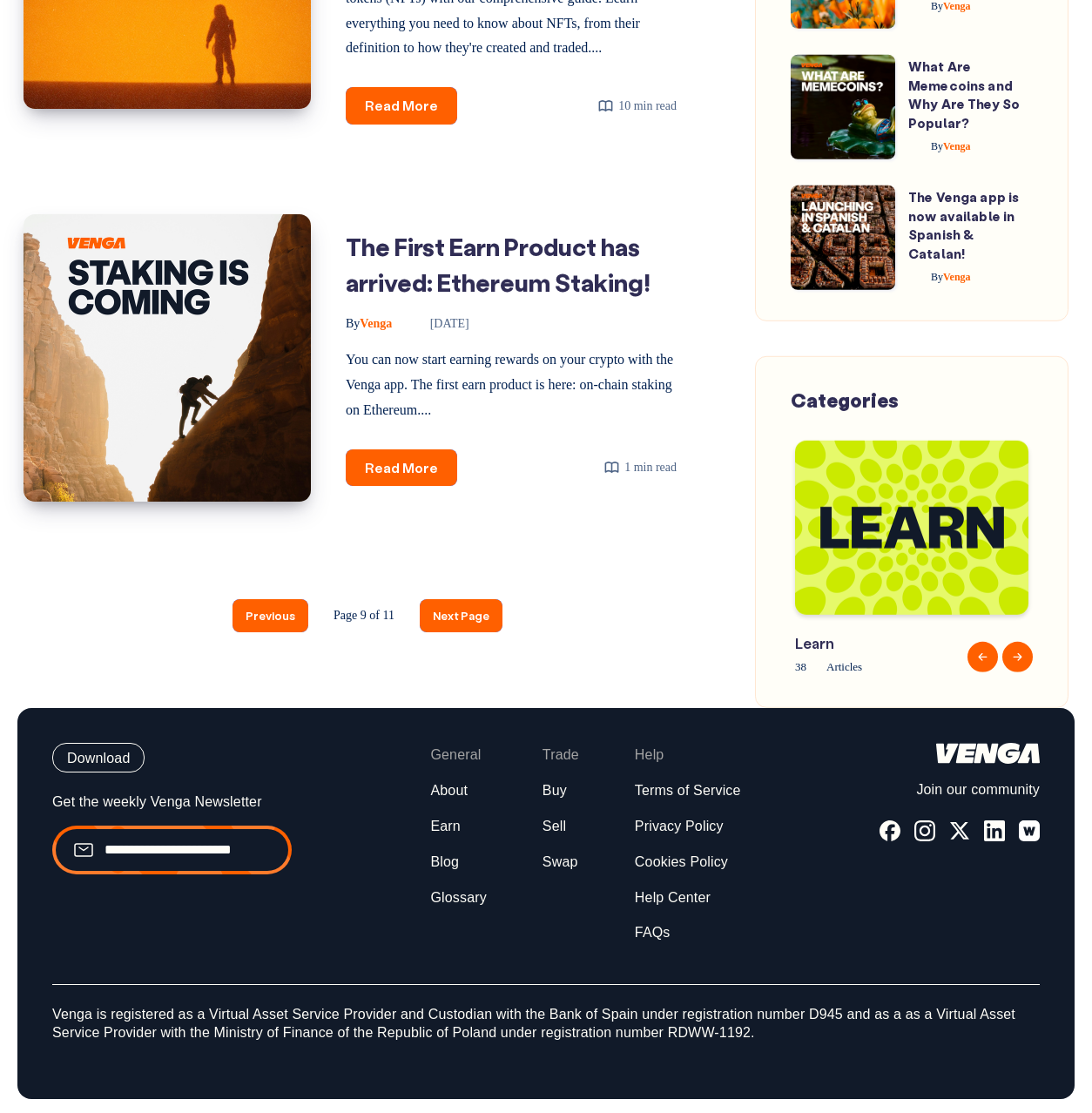
click at [494, 657] on nav "Previous Page 9 of 11 Next Page" at bounding box center [368, 615] width 688 height 85
click at [482, 631] on link "Next Page" at bounding box center [461, 615] width 83 height 33
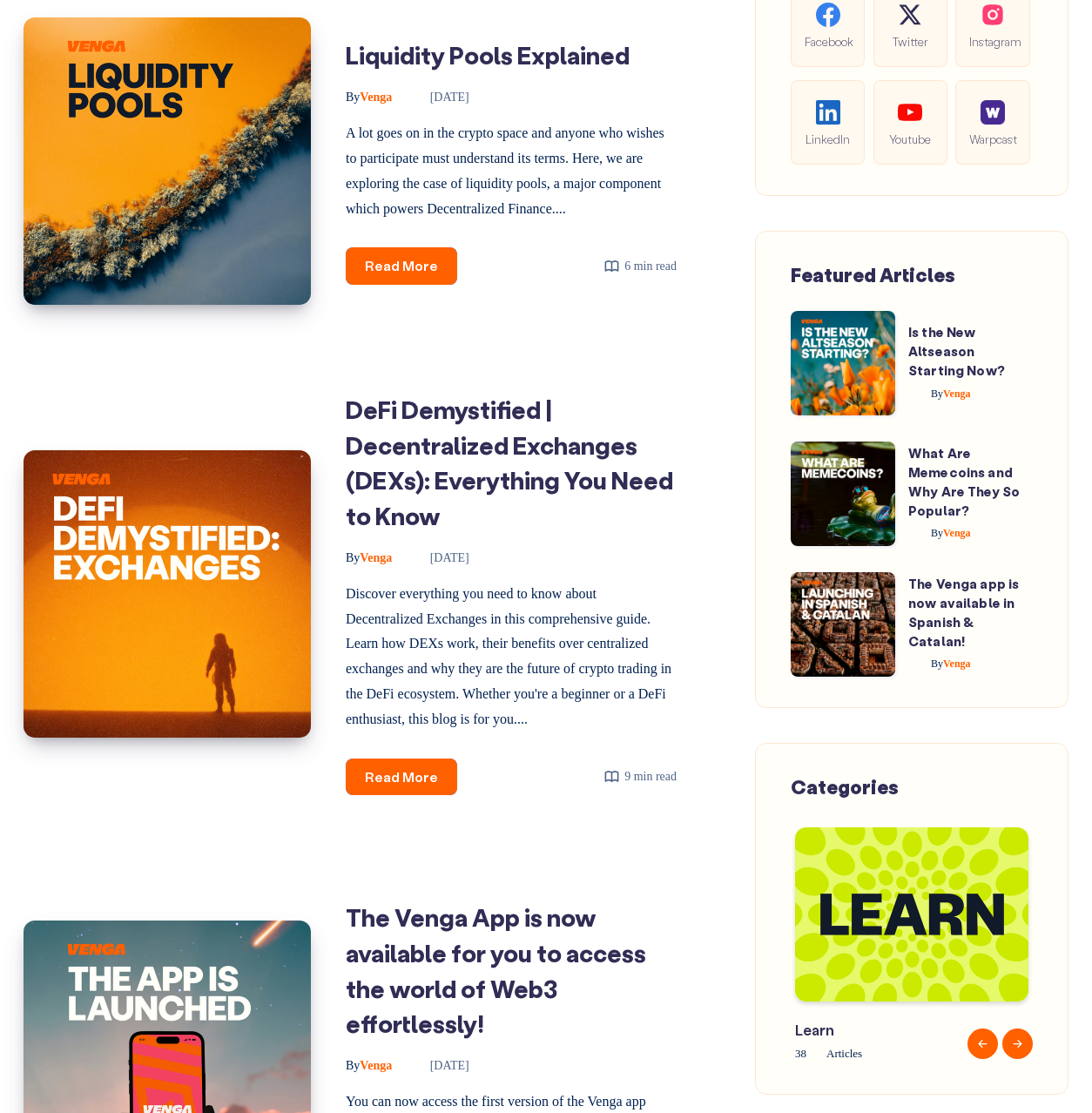
scroll to position [2491, 0]
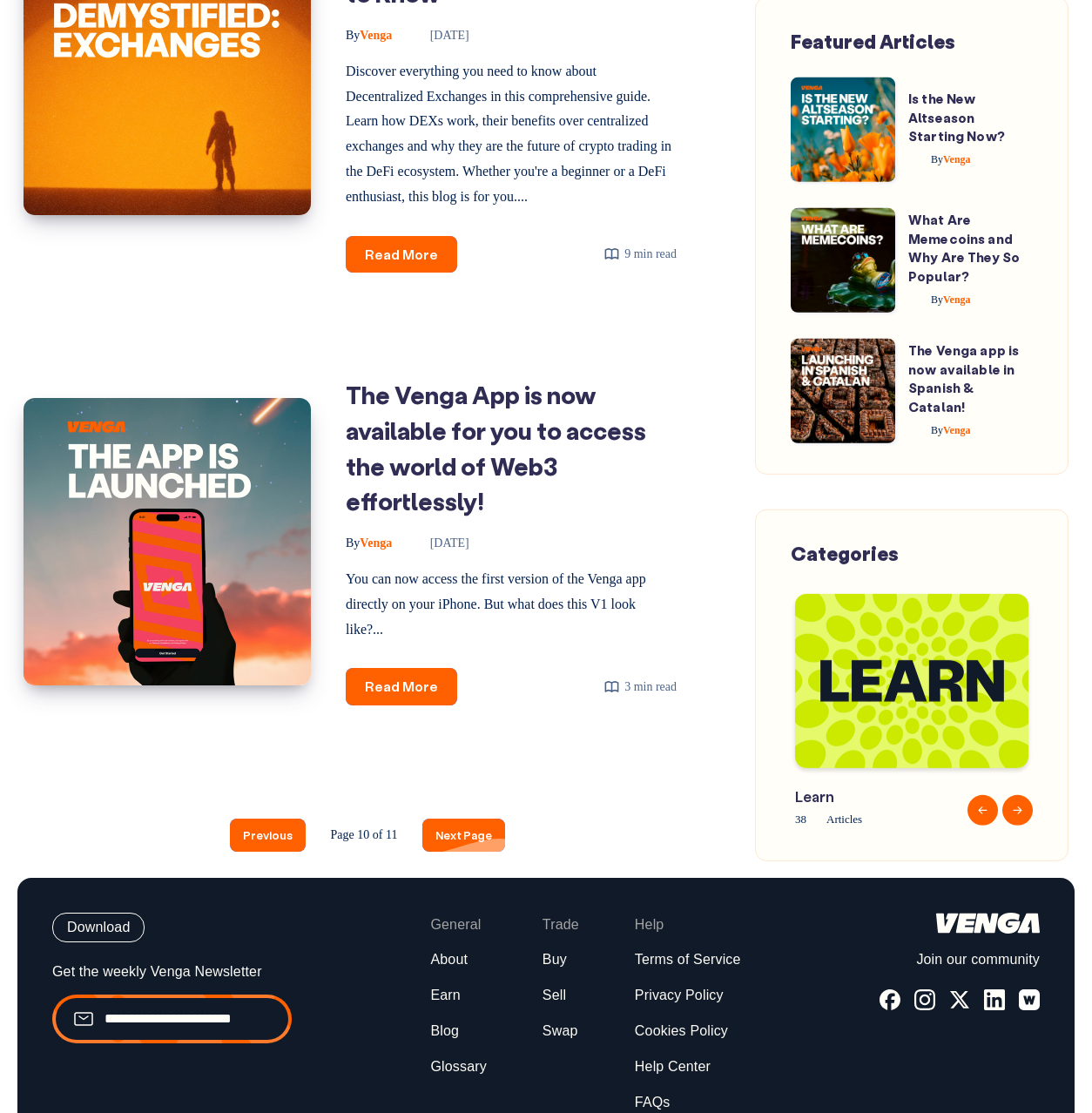
click at [478, 843] on link "Next Page" at bounding box center [464, 835] width 83 height 33
